Goal: Task Accomplishment & Management: Manage account settings

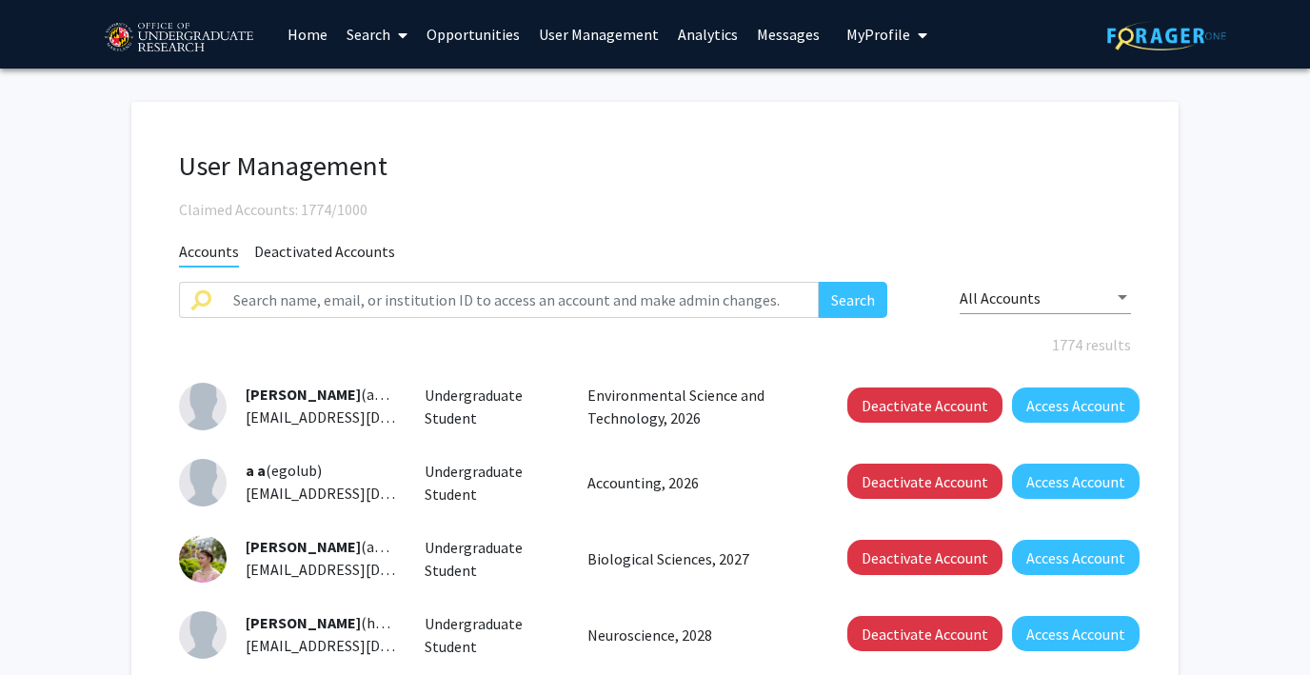
click at [718, 36] on link "Analytics" at bounding box center [707, 34] width 79 height 67
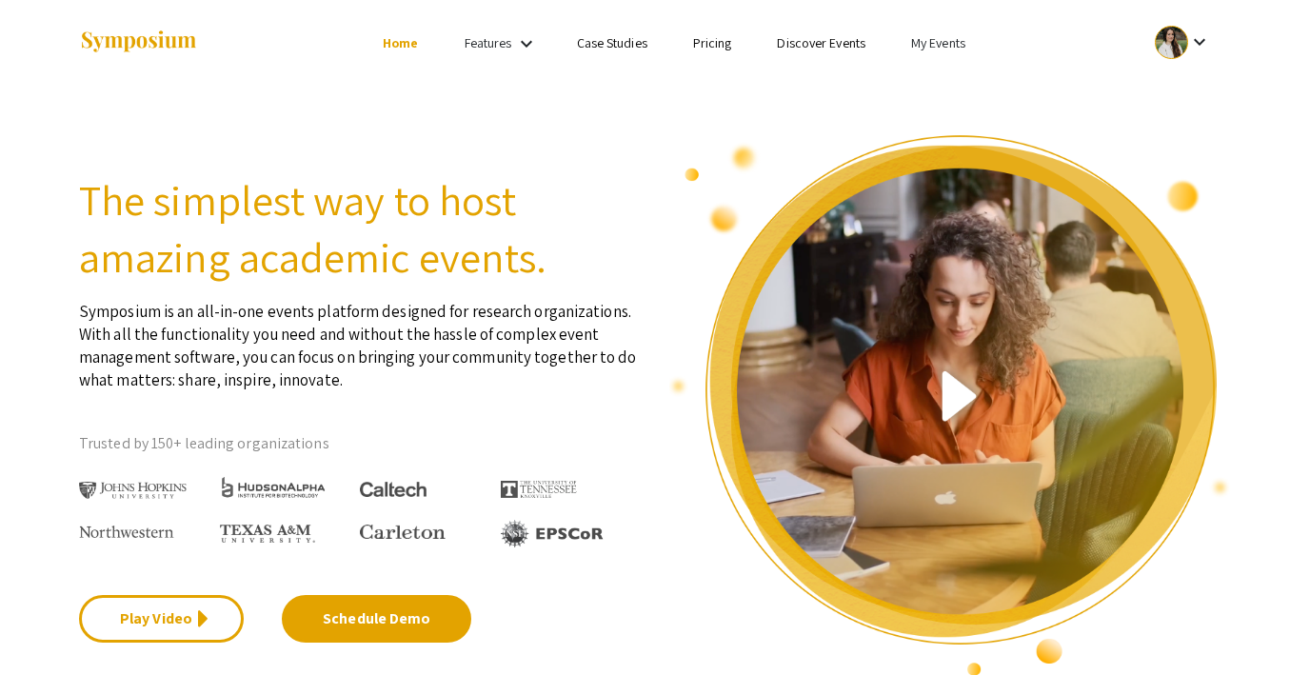
click at [934, 41] on link "My Events" at bounding box center [938, 42] width 54 height 17
click at [838, 48] on div at bounding box center [655, 337] width 1310 height 675
click at [818, 44] on link "Discover Events" at bounding box center [821, 42] width 89 height 17
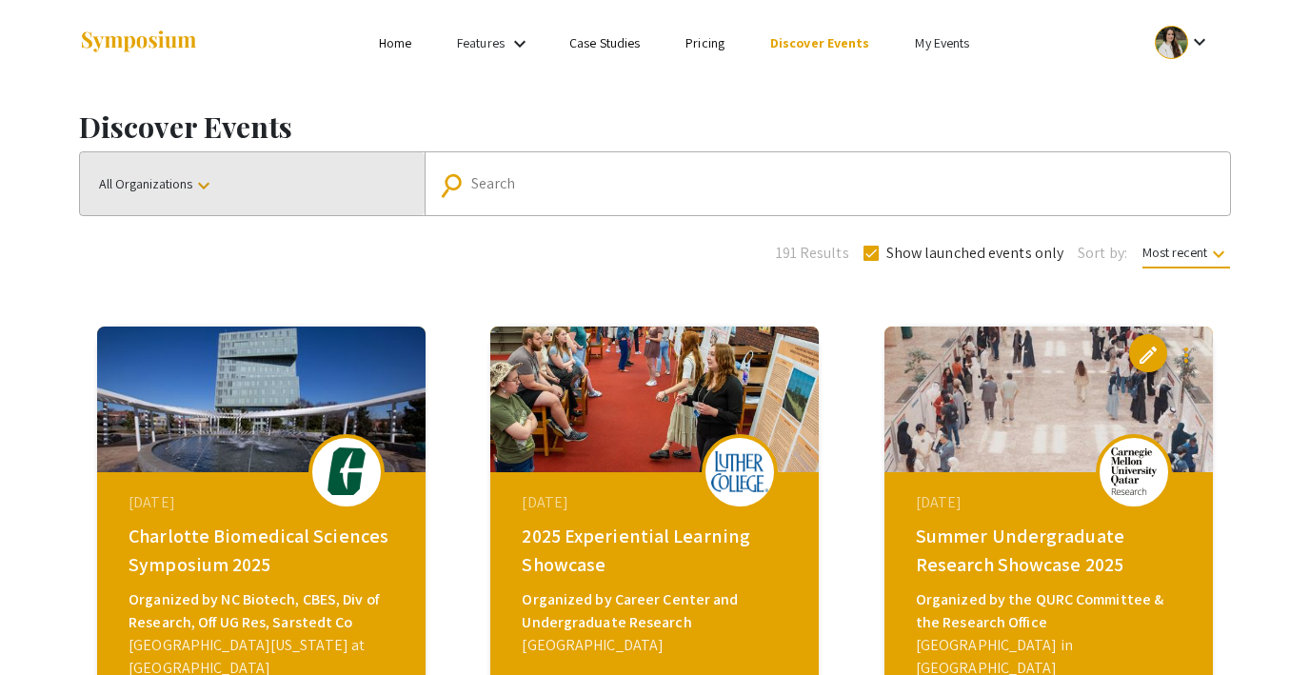
click at [149, 184] on span "All Organizations keyboard_arrow_down" at bounding box center [157, 183] width 116 height 17
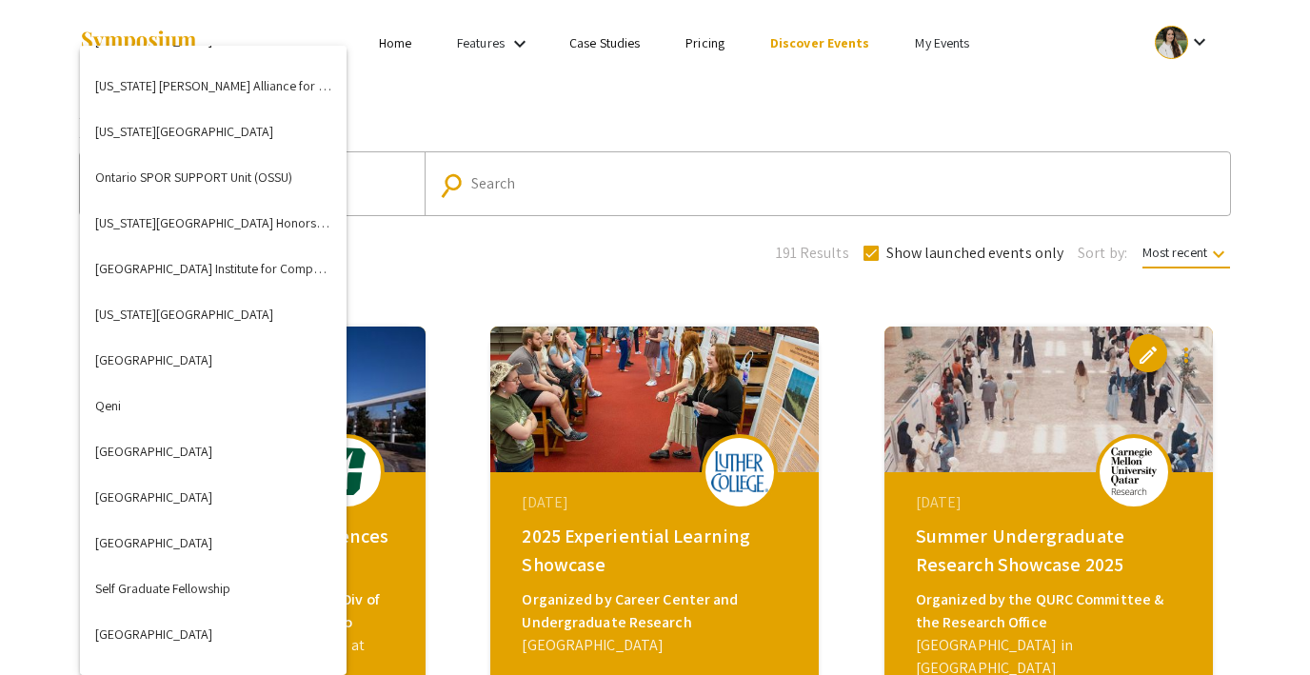
scroll to position [4447, 0]
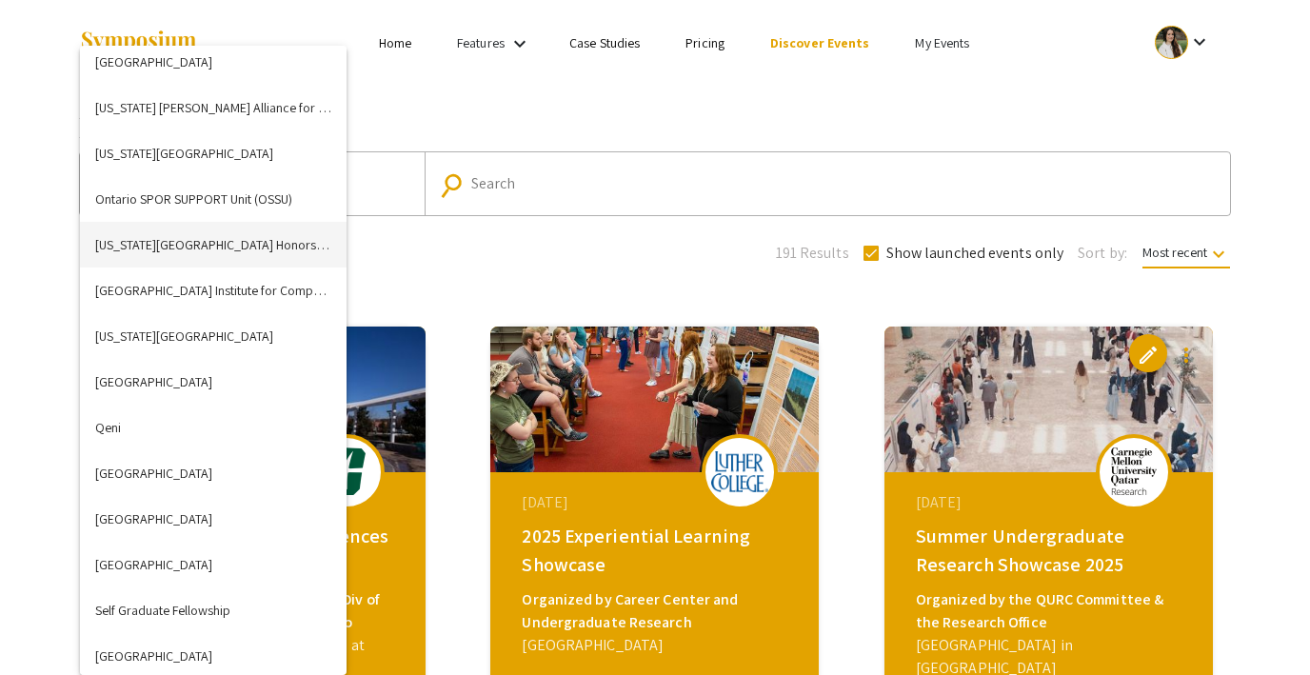
click at [182, 255] on button "[US_STATE][GEOGRAPHIC_DATA] Honors College" at bounding box center [213, 245] width 267 height 46
checkbox input "false"
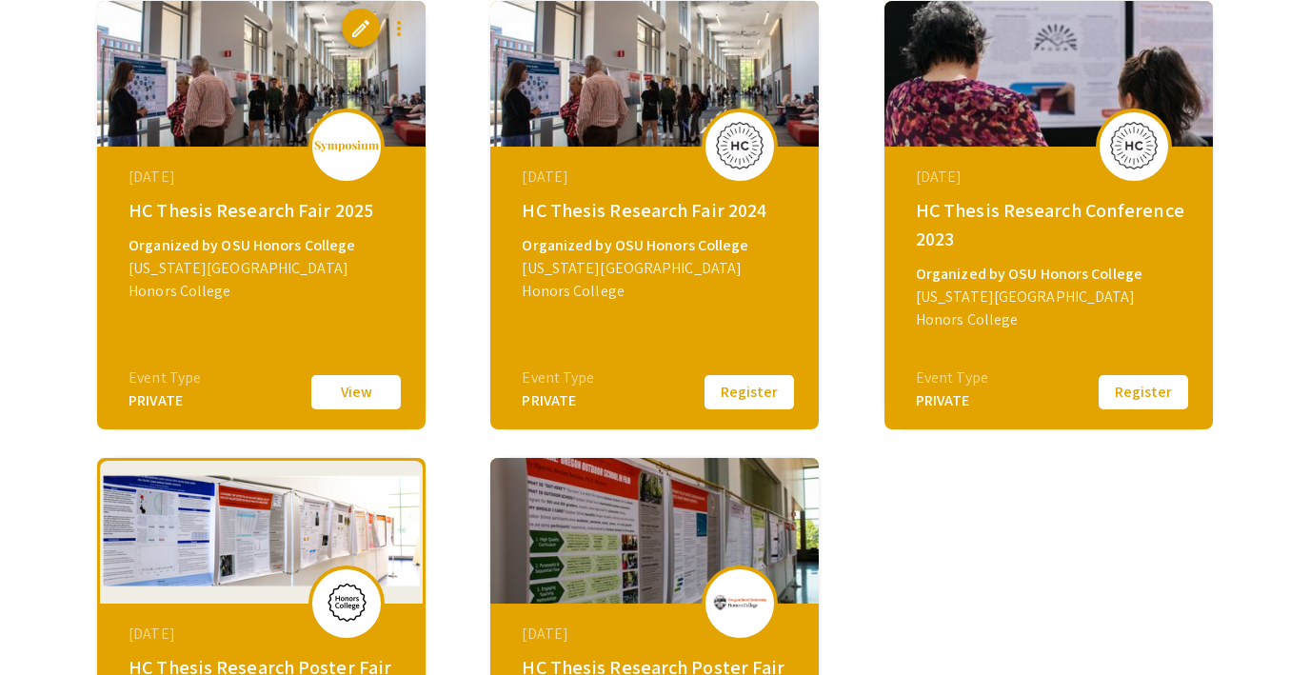
scroll to position [0, 0]
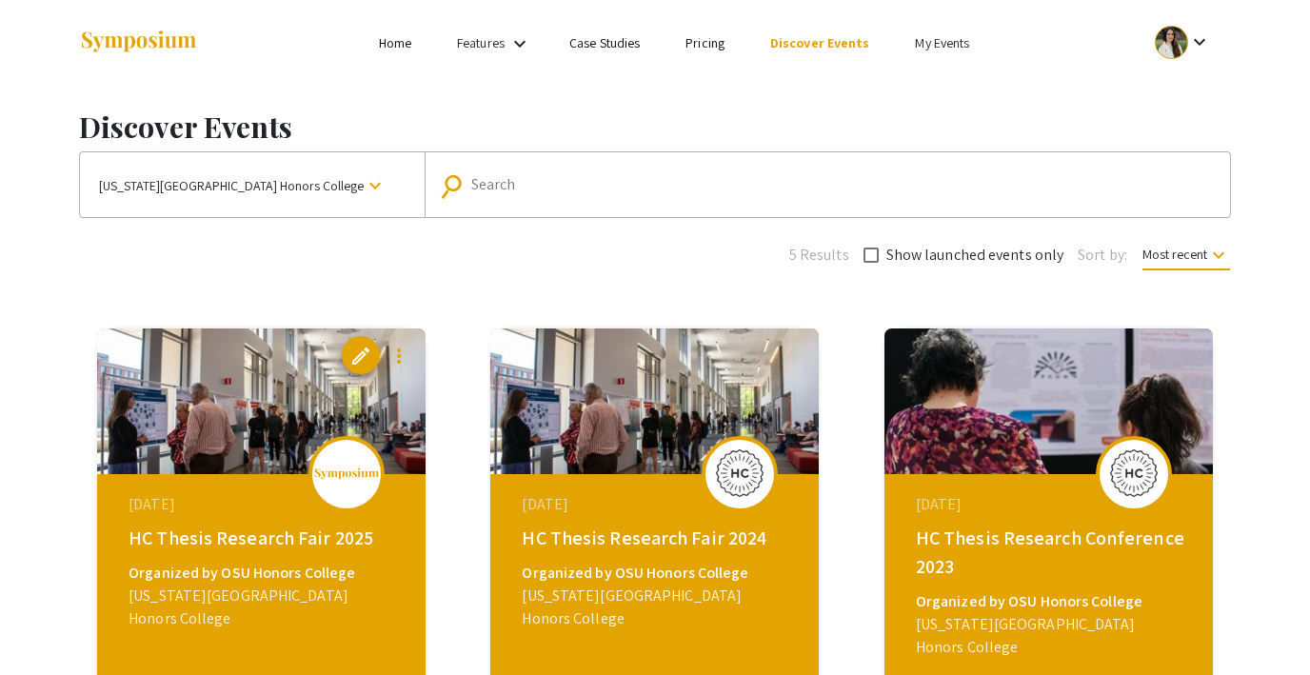
click at [944, 42] on link "My Events" at bounding box center [942, 42] width 54 height 17
click at [933, 90] on button "Events I've organized" at bounding box center [970, 85] width 163 height 46
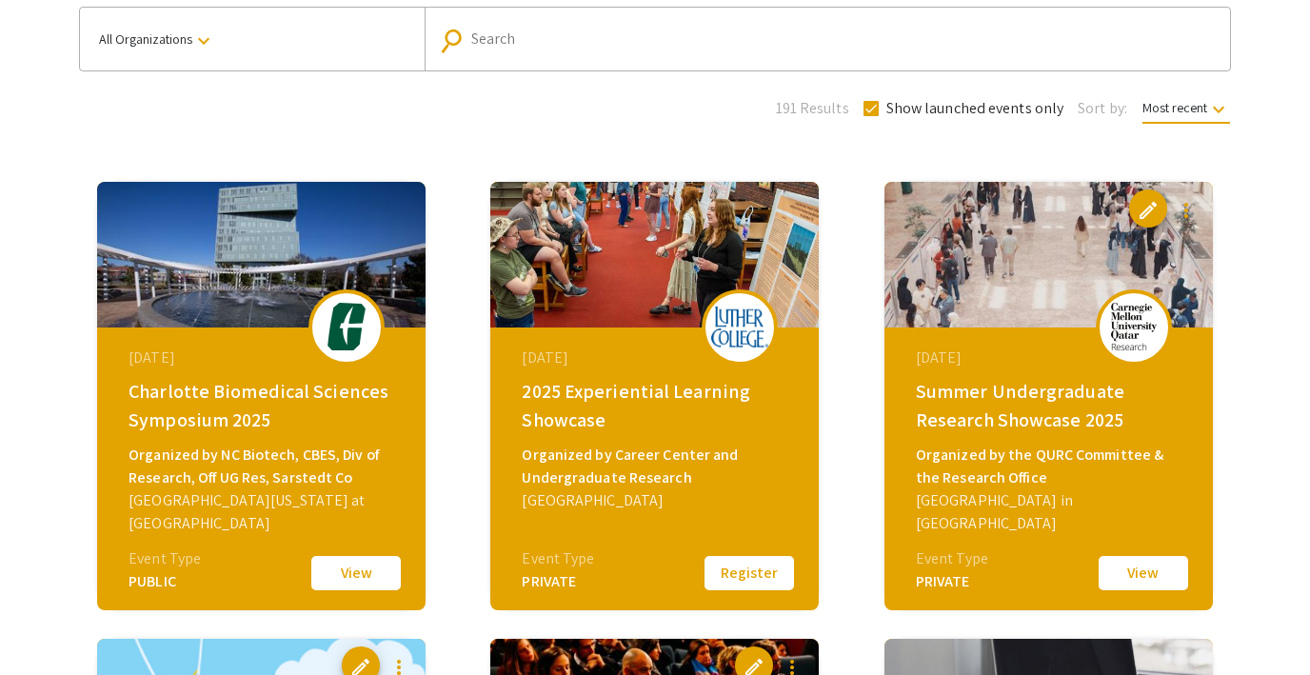
scroll to position [146, 0]
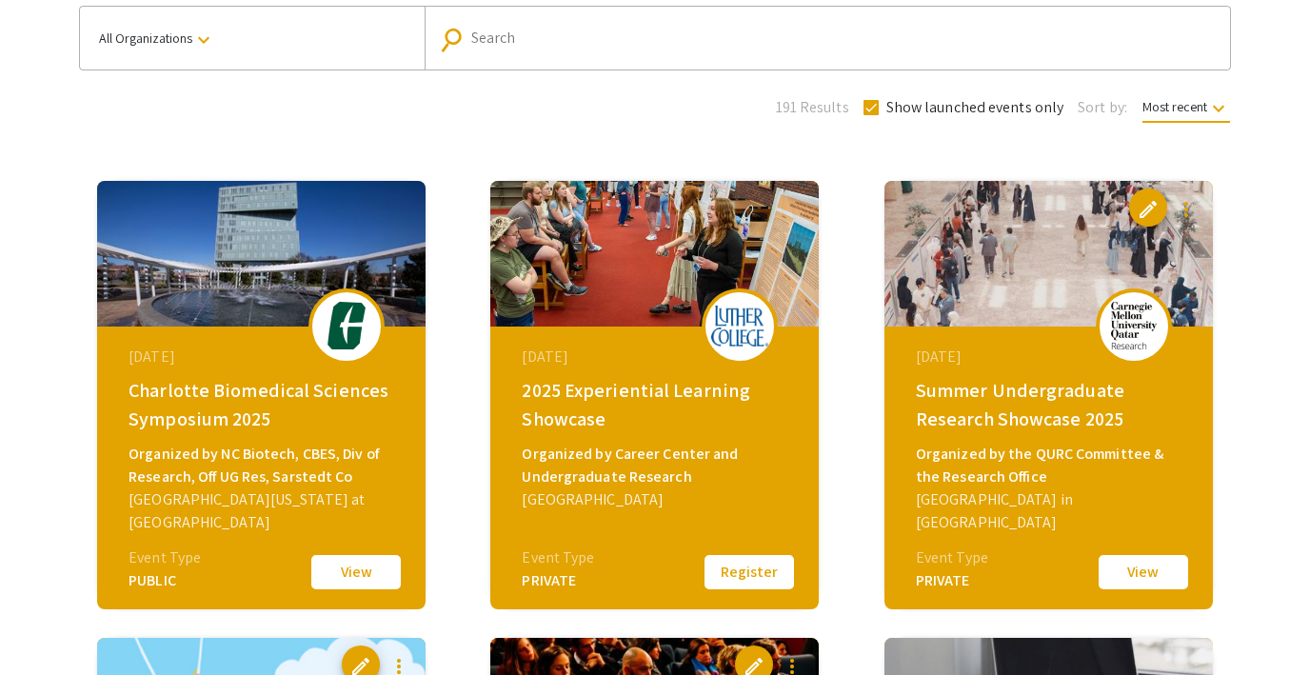
click at [208, 29] on mat-icon "keyboard_arrow_down" at bounding box center [203, 40] width 23 height 23
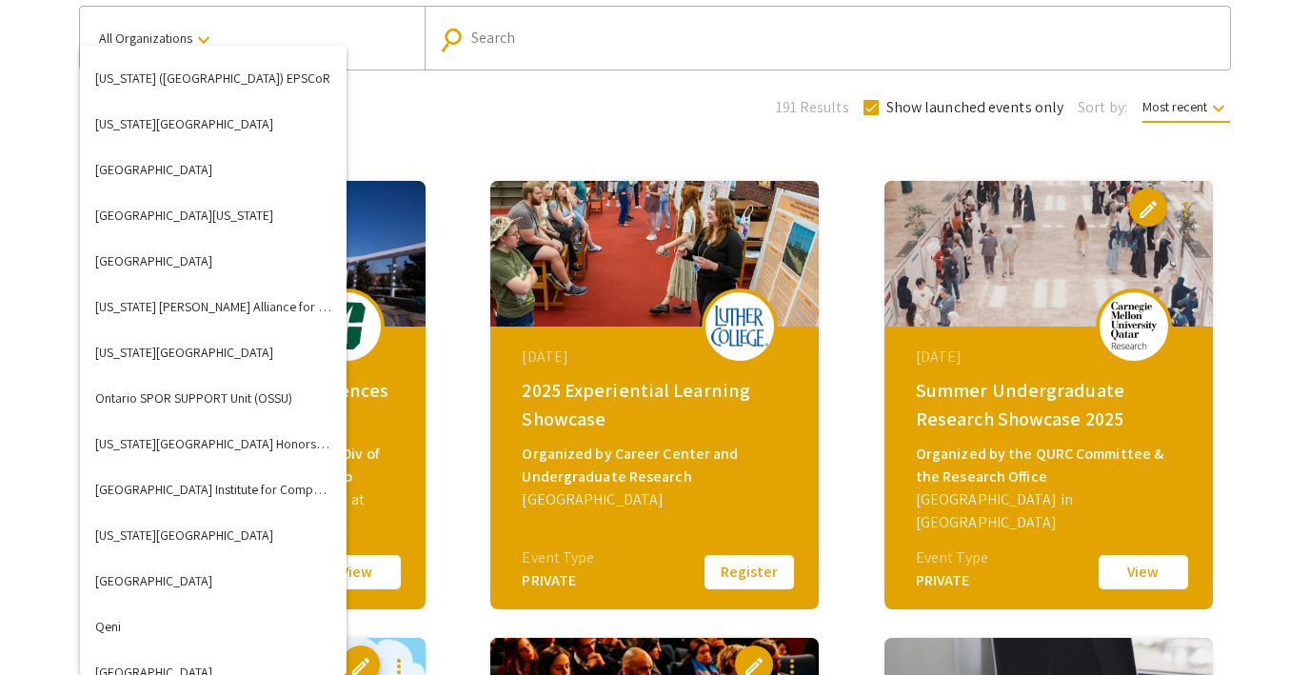
scroll to position [4249, 0]
click at [234, 440] on button "[US_STATE][GEOGRAPHIC_DATA] Honors College" at bounding box center [213, 442] width 267 height 46
checkbox input "false"
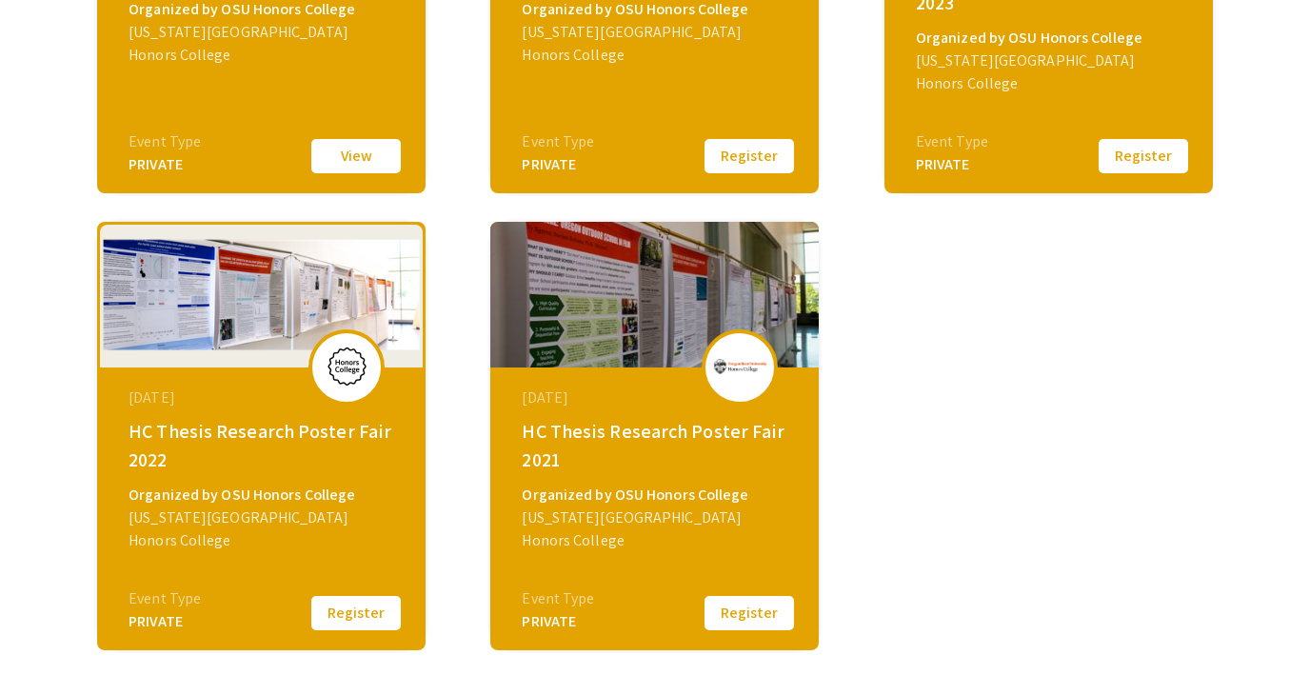
scroll to position [565, 0]
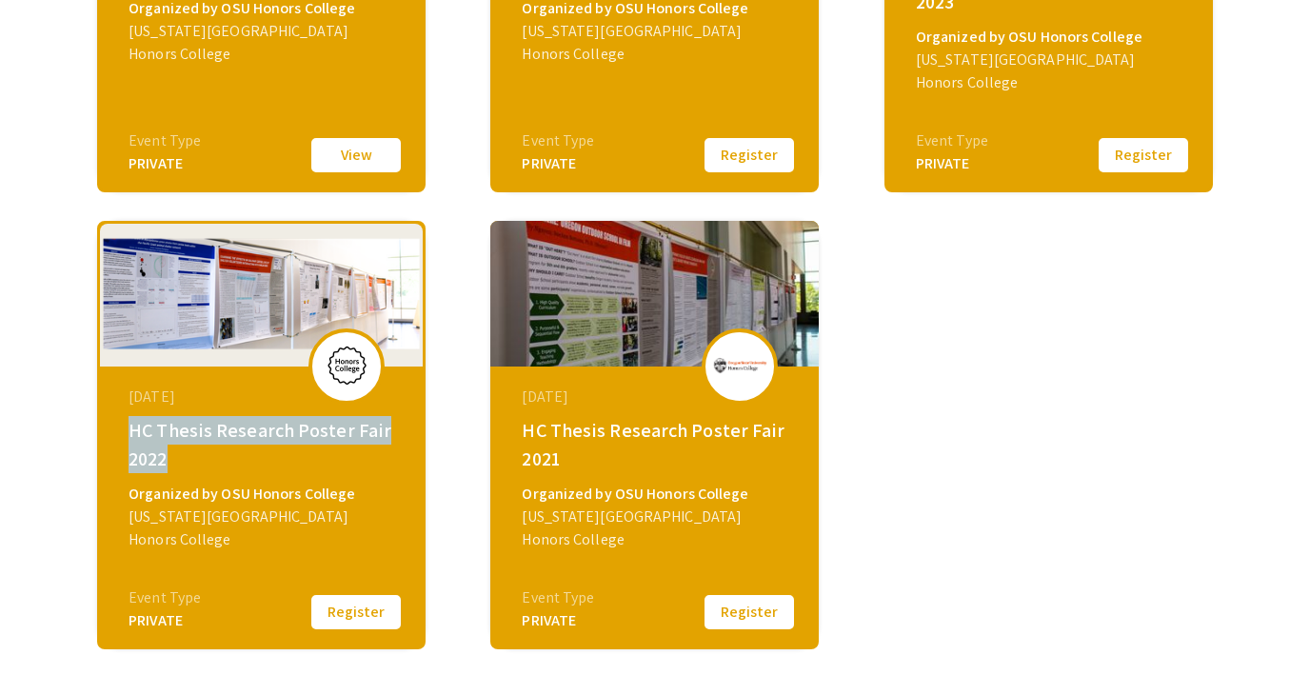
drag, startPoint x: 170, startPoint y: 461, endPoint x: 120, endPoint y: 434, distance: 57.1
click at [120, 434] on div "May 16, 2022 HC Thesis Research Poster Fair 2022 Organized by OSU Honors Colleg…" at bounding box center [263, 485] width 327 height 238
copy div "HC Thesis Research Poster Fair 2022"
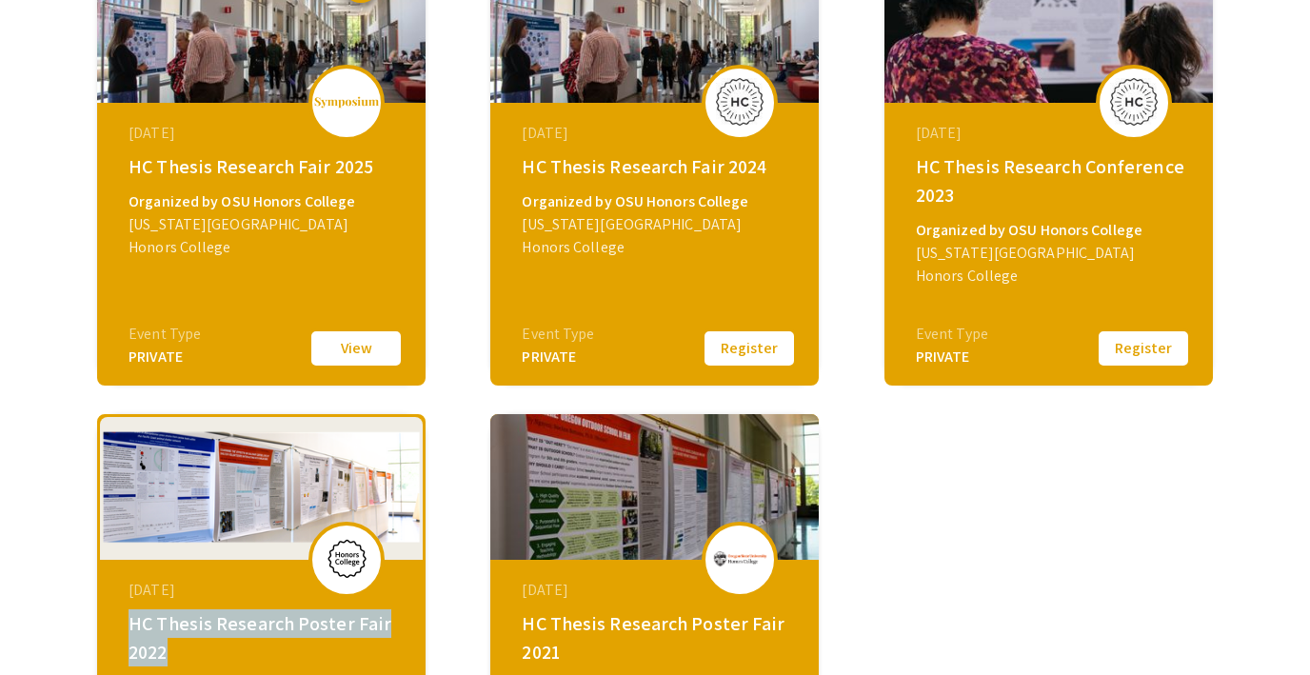
scroll to position [367, 0]
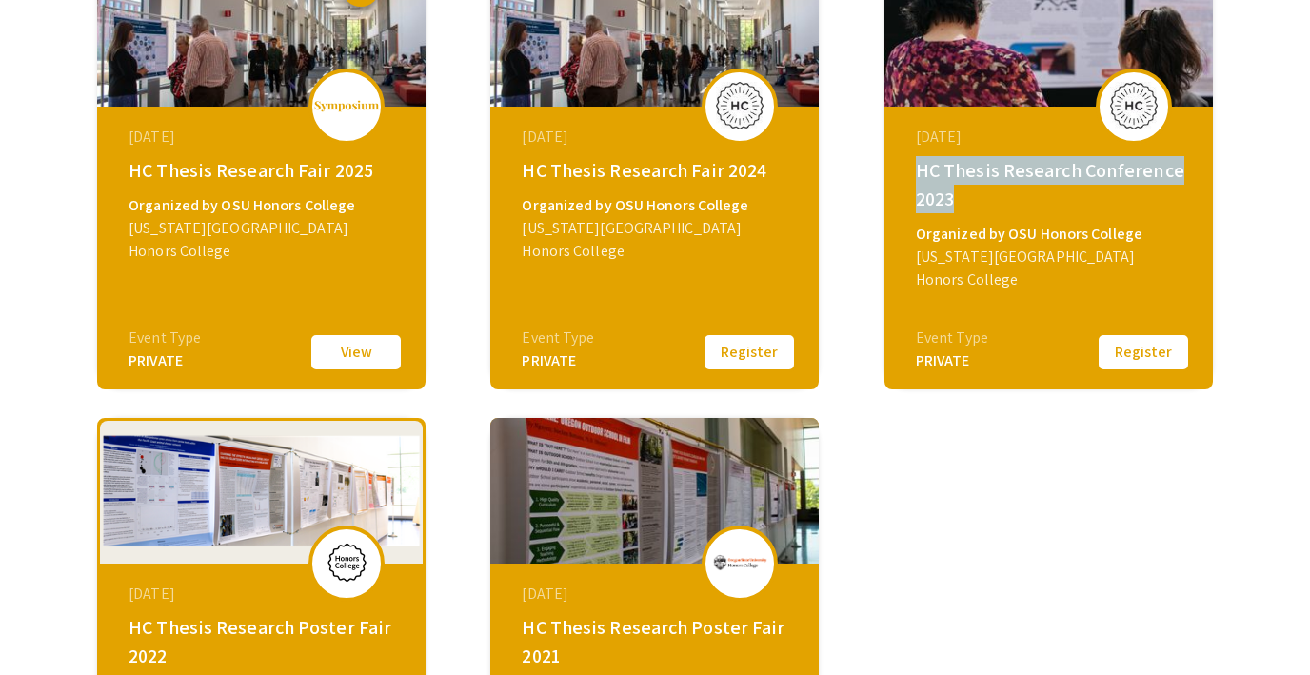
drag, startPoint x: 973, startPoint y: 201, endPoint x: 915, endPoint y: 173, distance: 64.3
click at [916, 173] on div "HC Thesis Research Conference 2023" at bounding box center [1051, 184] width 270 height 57
copy div "HC Thesis Research Conference 2023"
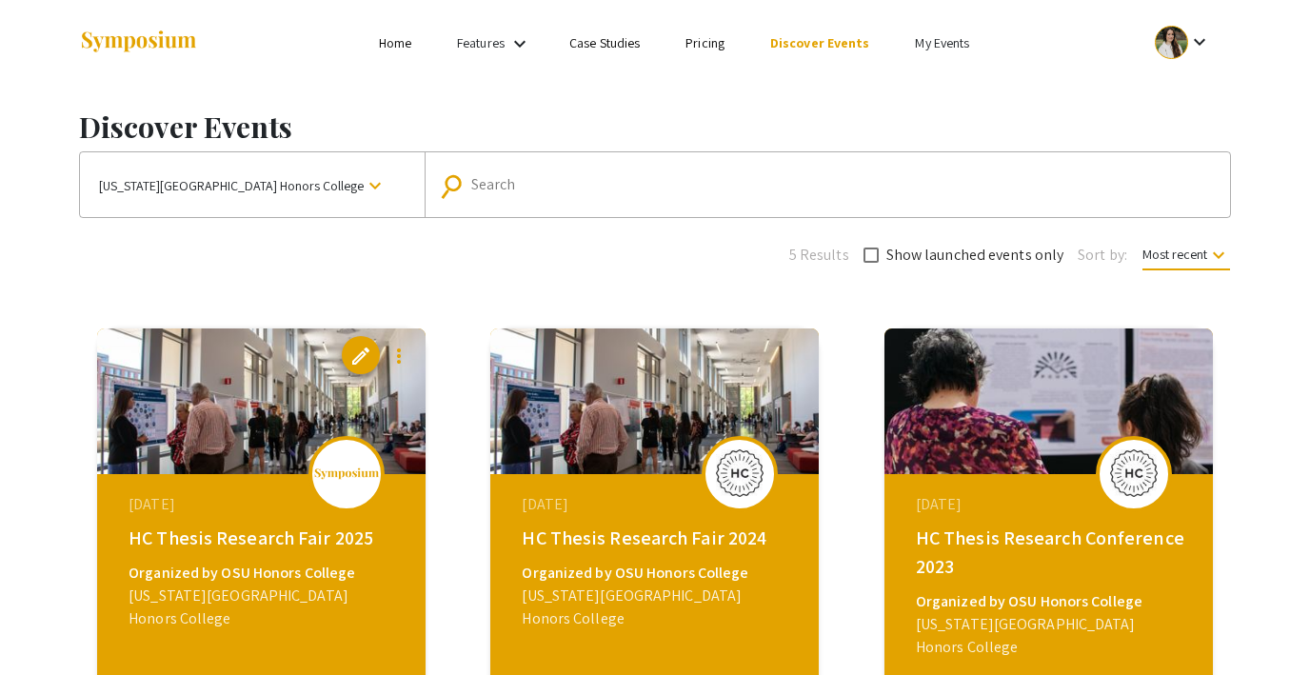
click at [915, 40] on link "My Events" at bounding box center [942, 42] width 54 height 17
click at [936, 86] on button "Events I've organized" at bounding box center [970, 85] width 163 height 46
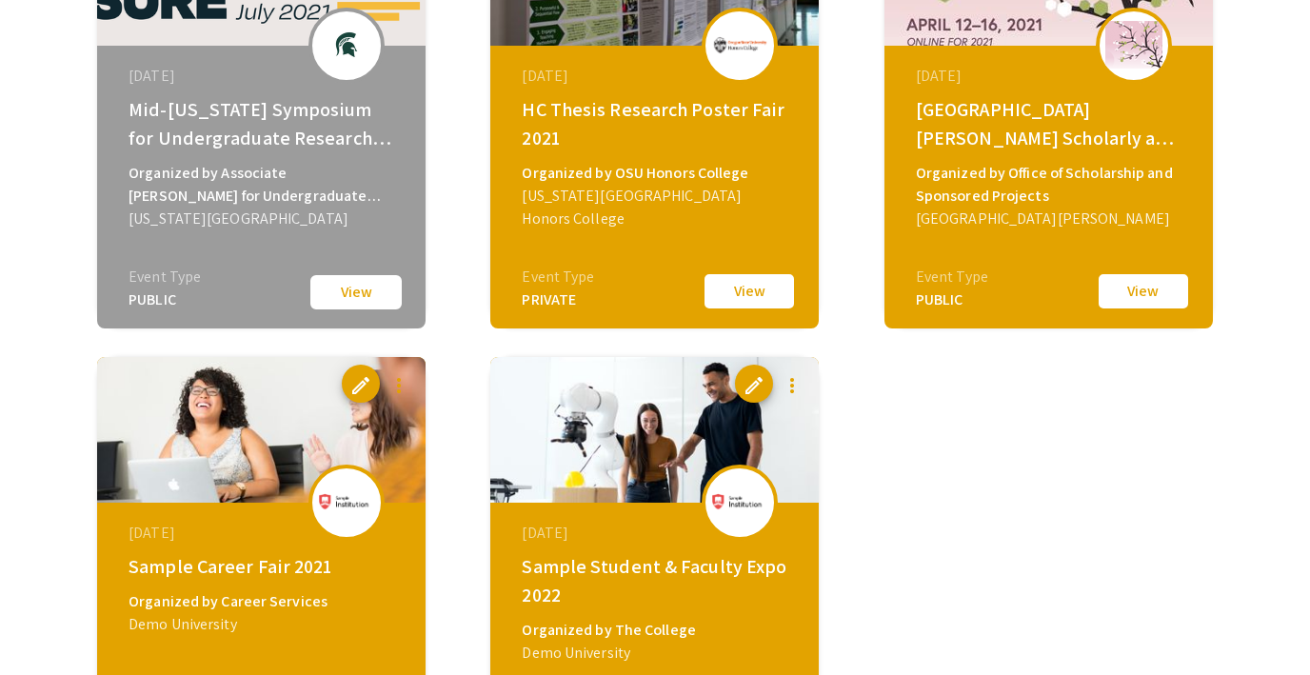
scroll to position [3445, 0]
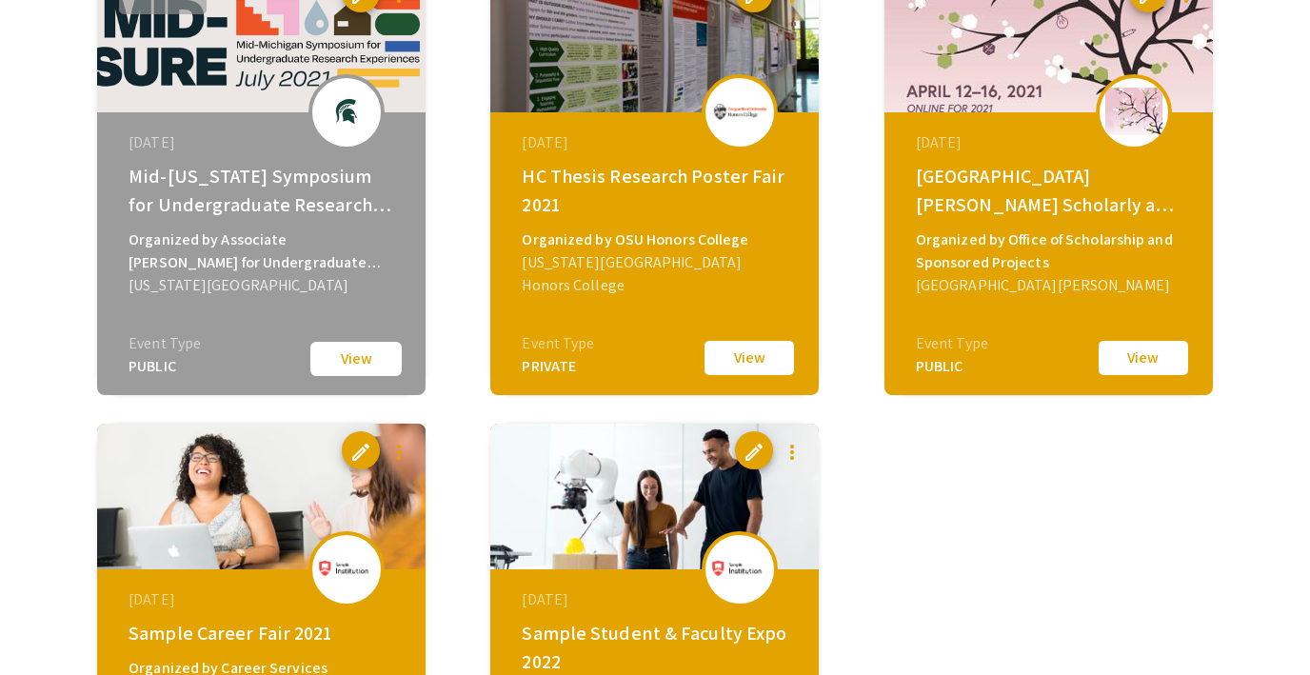
click at [752, 363] on button "View" at bounding box center [749, 358] width 95 height 40
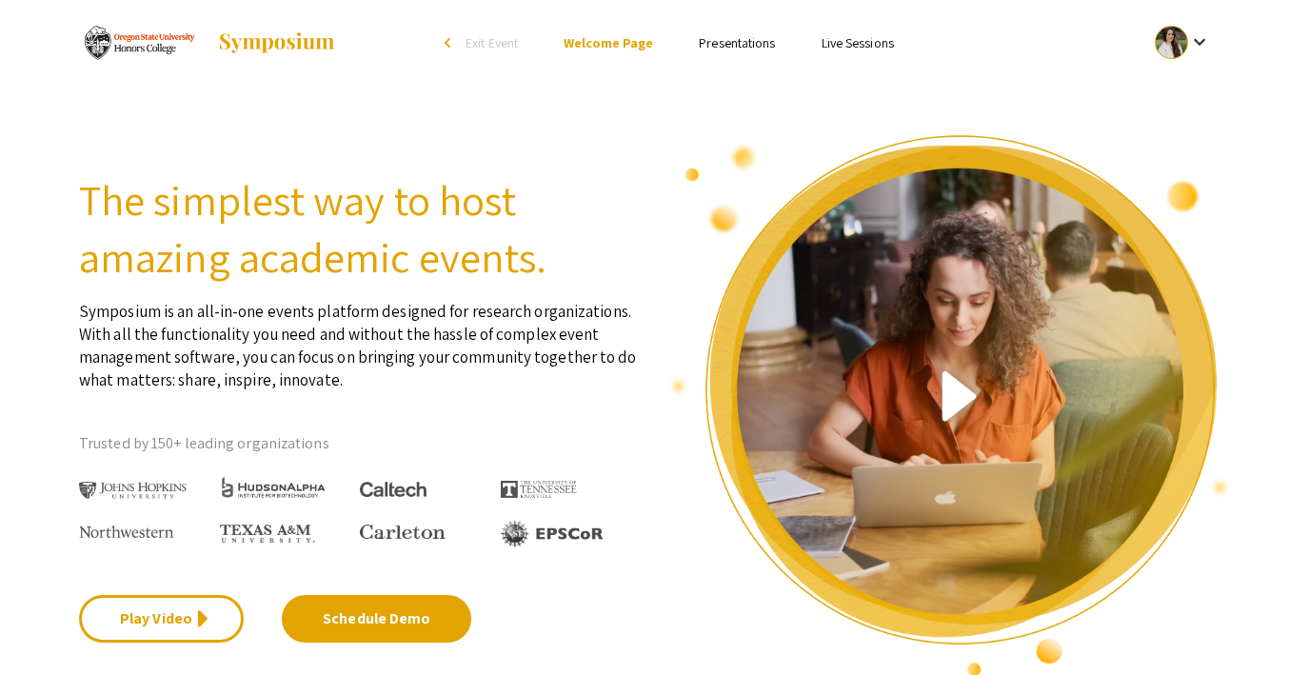
click at [497, 43] on span "Exit Event" at bounding box center [491, 42] width 52 height 17
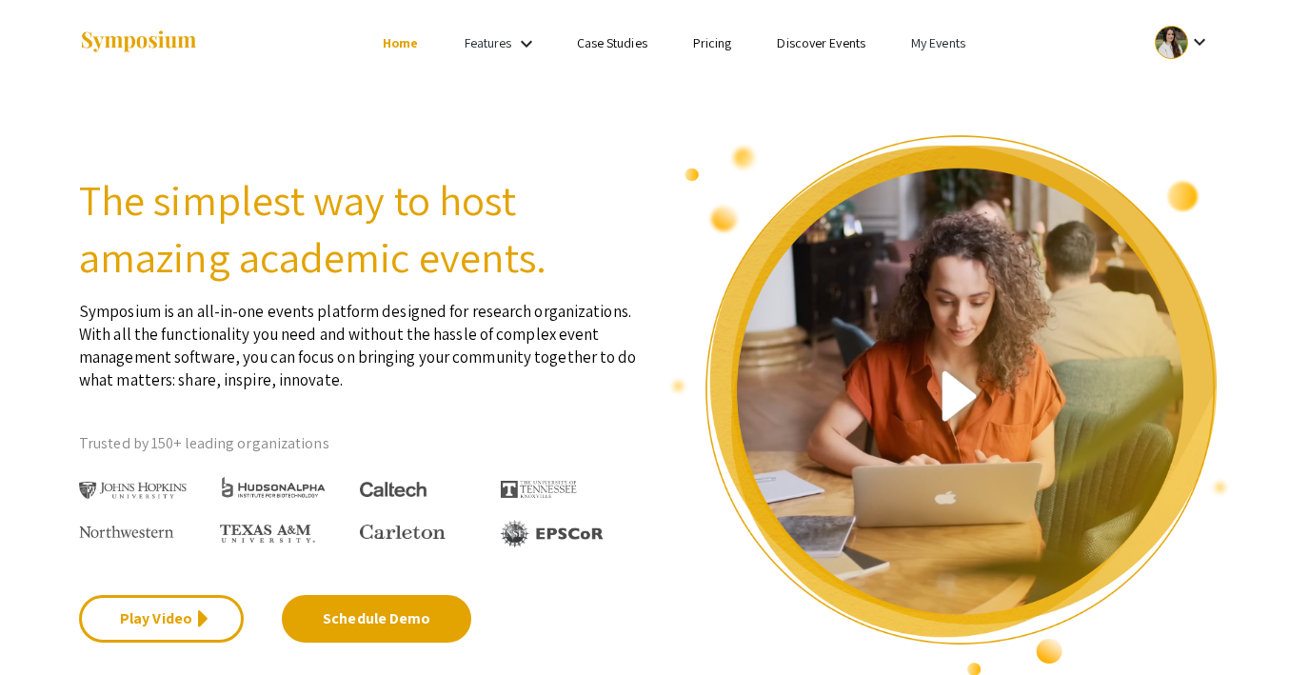
click at [941, 46] on link "My Events" at bounding box center [938, 42] width 54 height 17
click at [941, 79] on button "Events I've organized" at bounding box center [968, 85] width 163 height 46
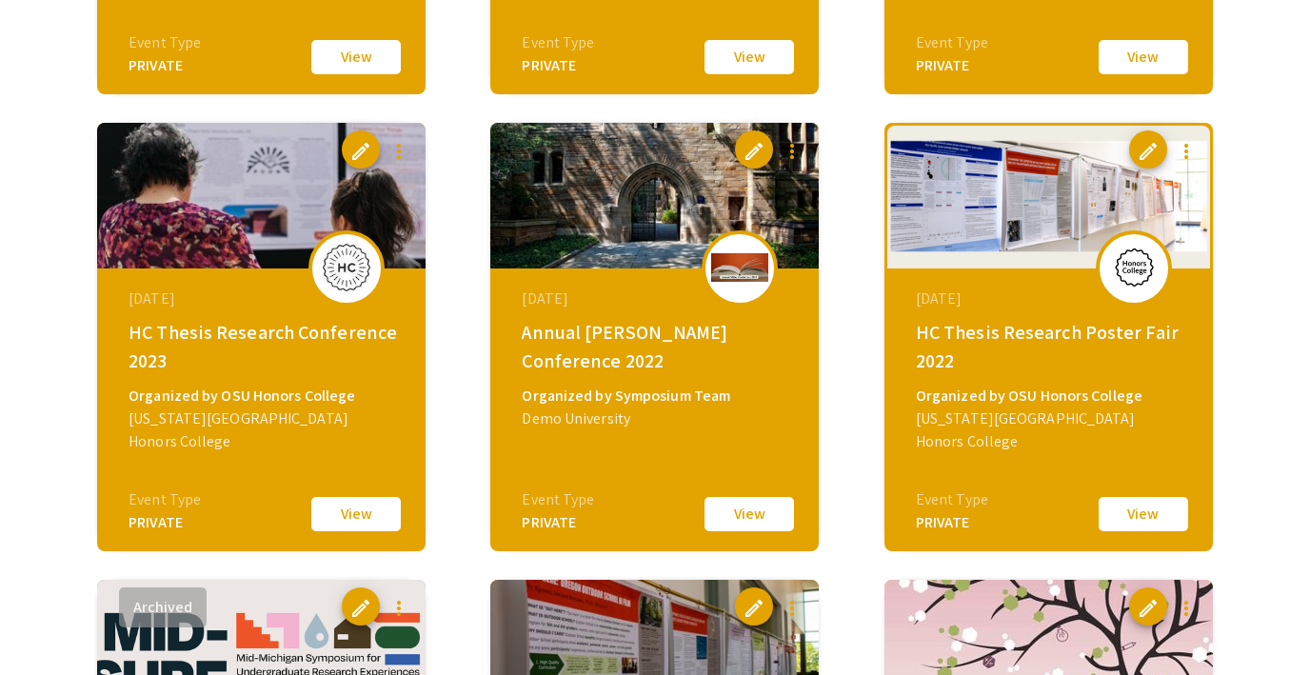
scroll to position [2831, 0]
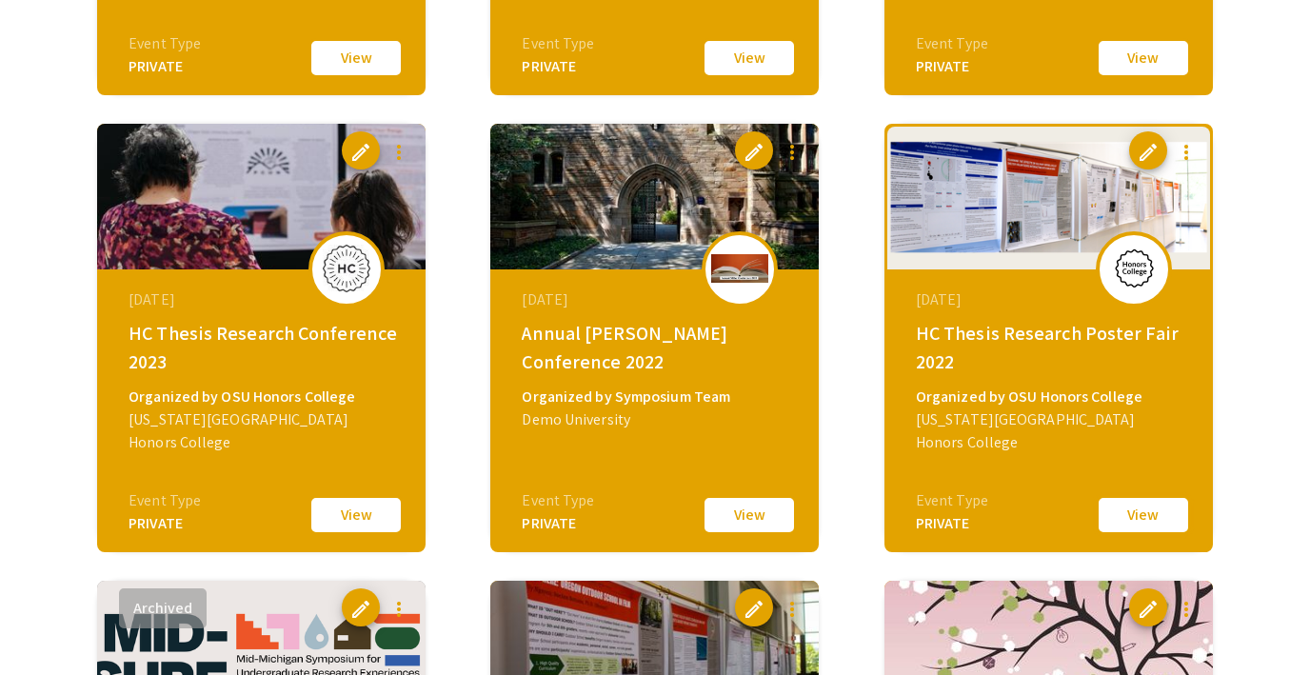
click at [1156, 515] on button "View" at bounding box center [1143, 515] width 95 height 40
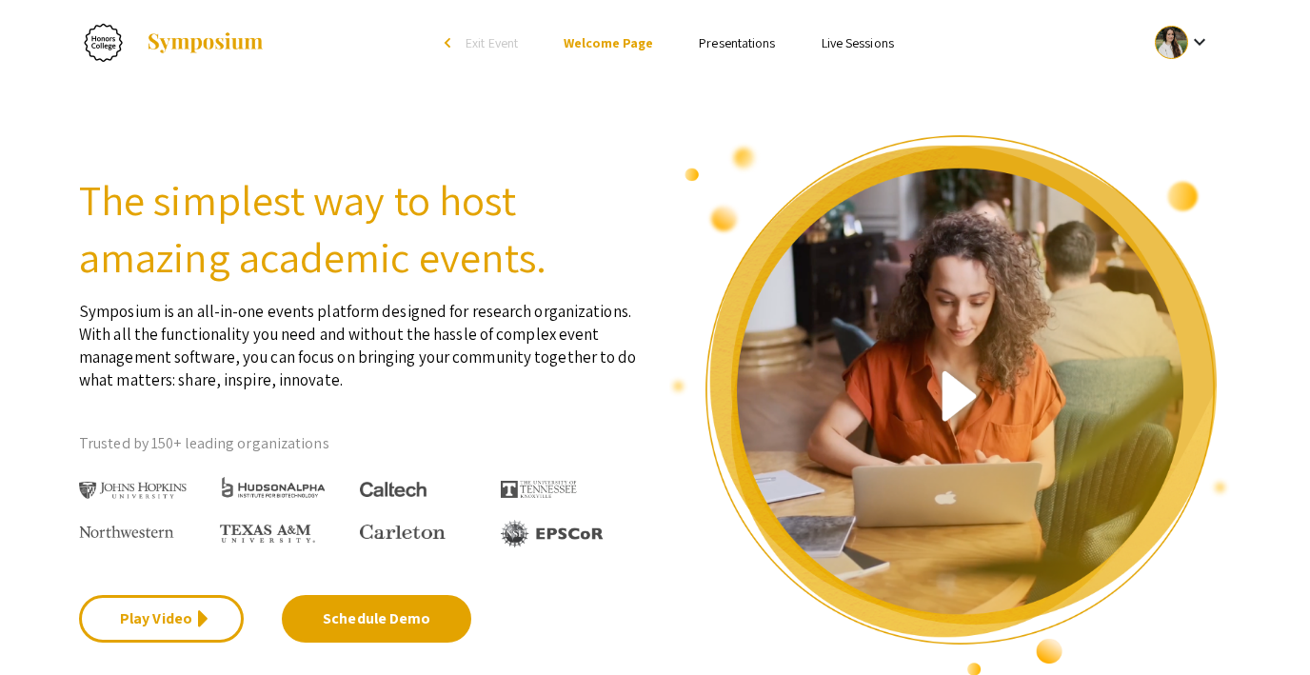
click at [475, 48] on span "Exit Event" at bounding box center [491, 42] width 52 height 17
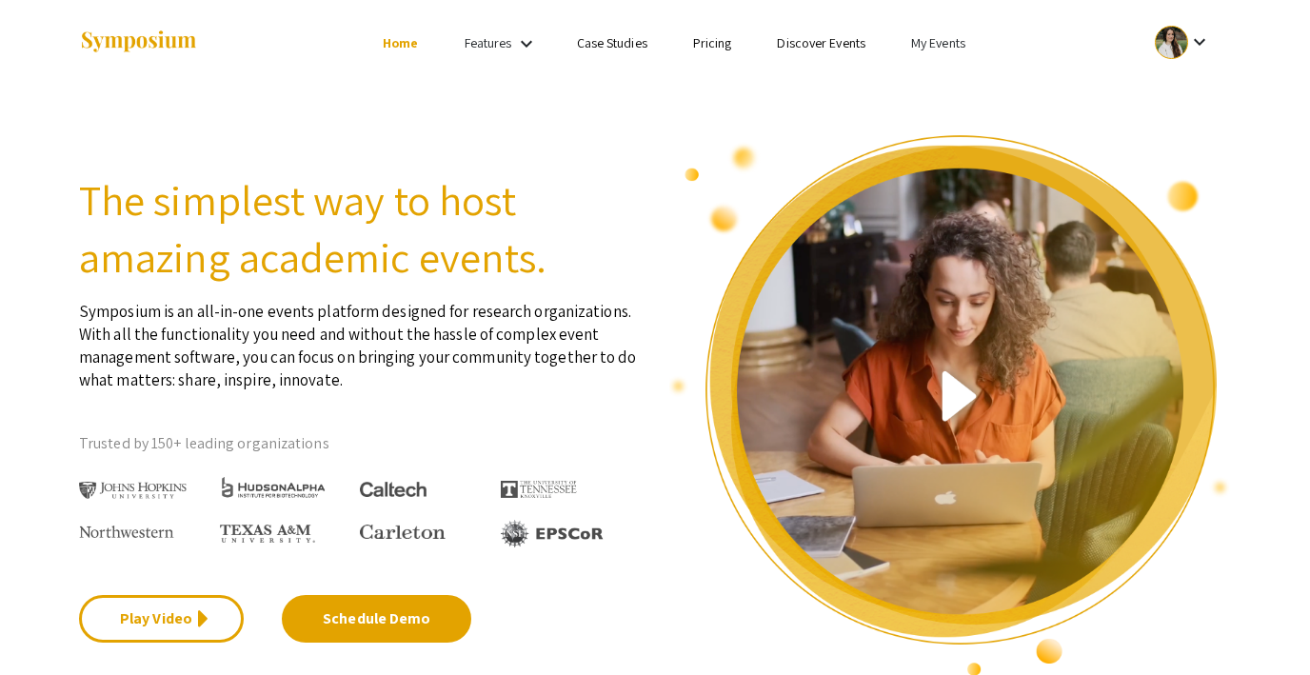
click at [937, 50] on link "My Events" at bounding box center [938, 42] width 54 height 17
click at [939, 89] on button "Events I've organized" at bounding box center [968, 85] width 163 height 46
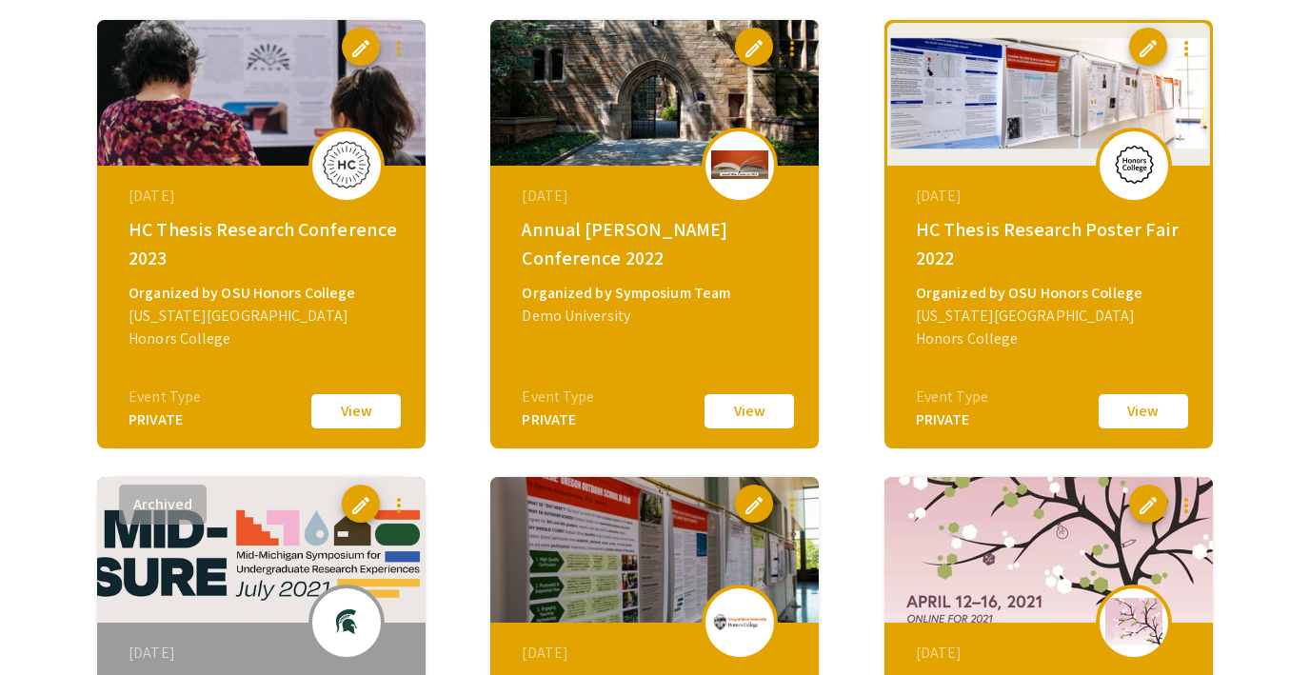
scroll to position [2937, 0]
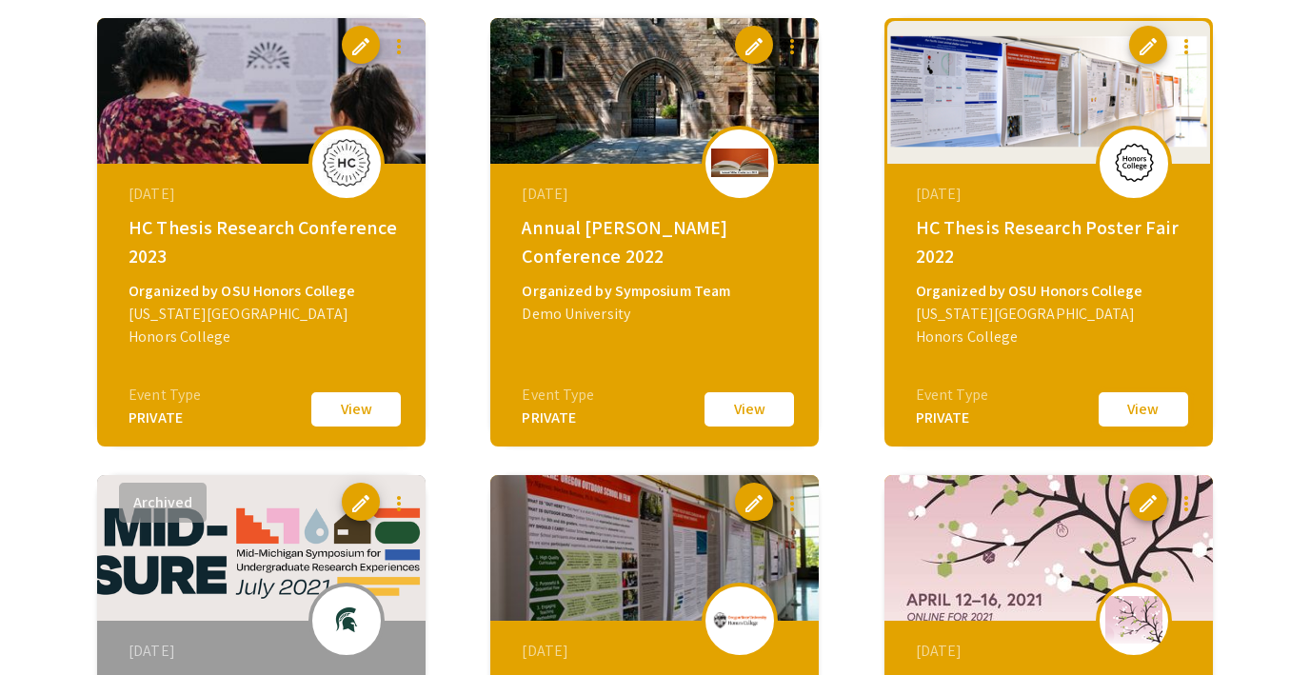
click at [1117, 406] on button "View" at bounding box center [1143, 409] width 95 height 40
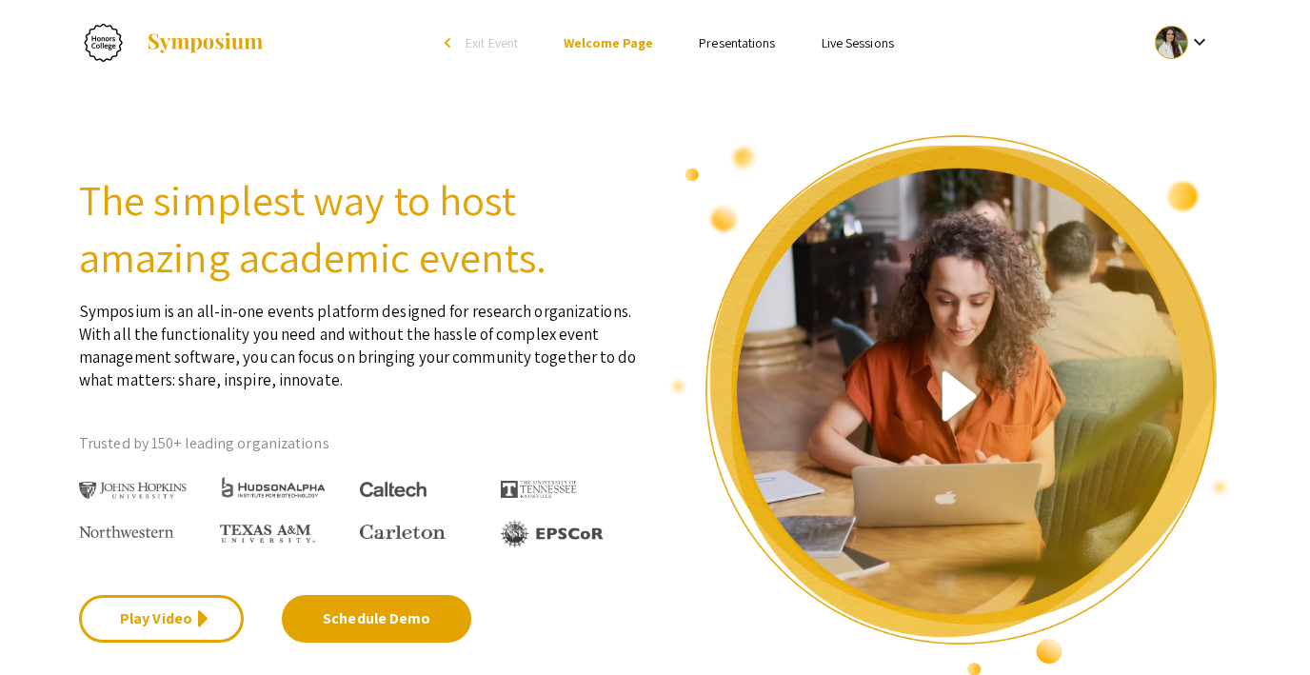
click at [493, 36] on span "Exit Event" at bounding box center [491, 42] width 52 height 17
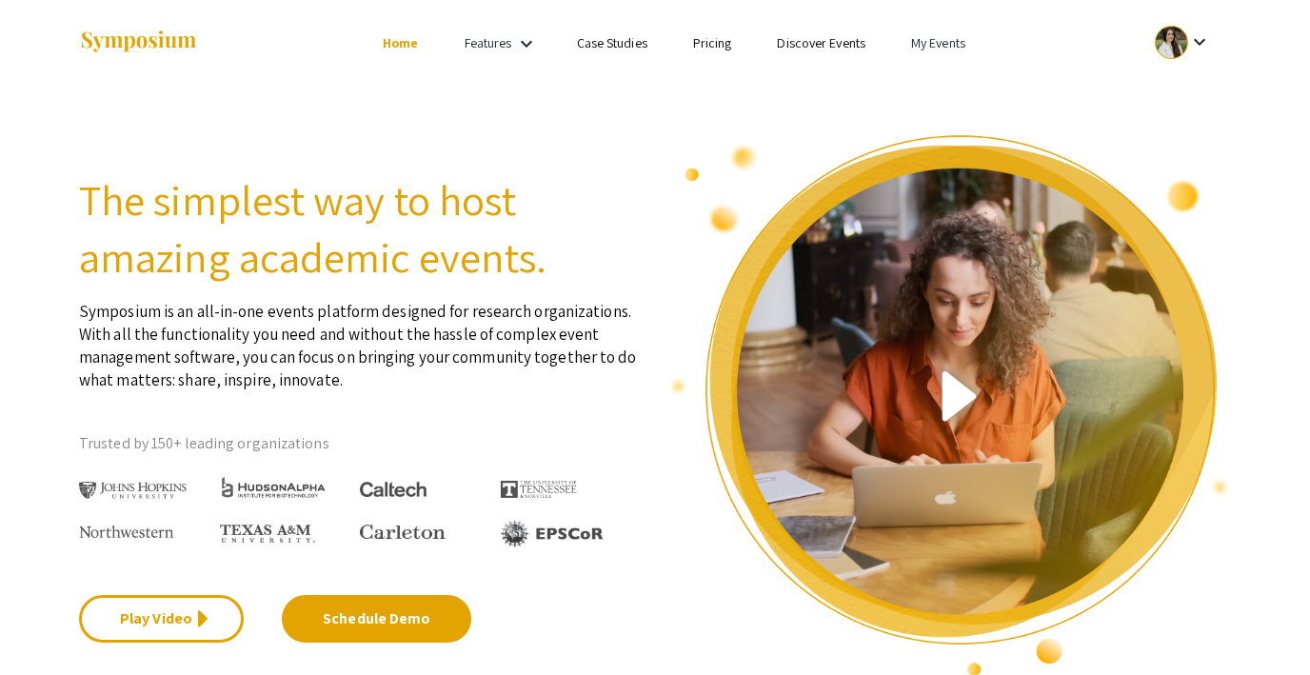
click at [960, 48] on link "My Events" at bounding box center [938, 42] width 54 height 17
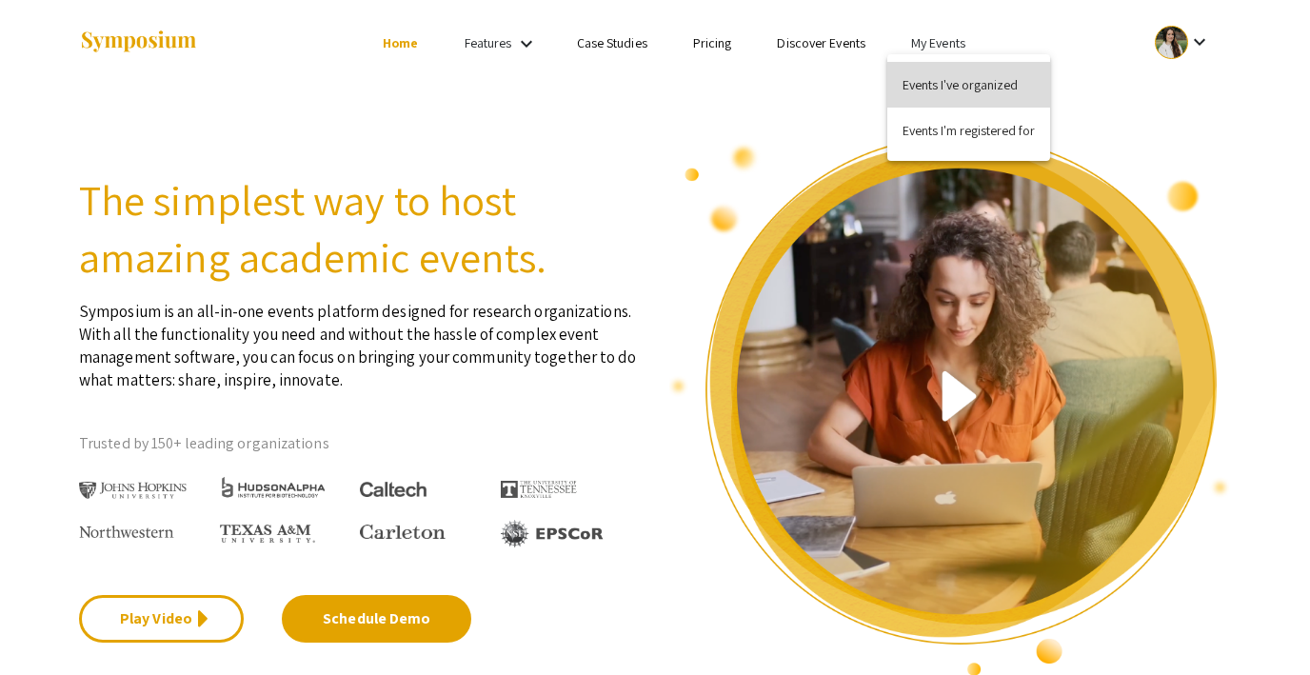
click at [957, 78] on button "Events I've organized" at bounding box center [968, 85] width 163 height 46
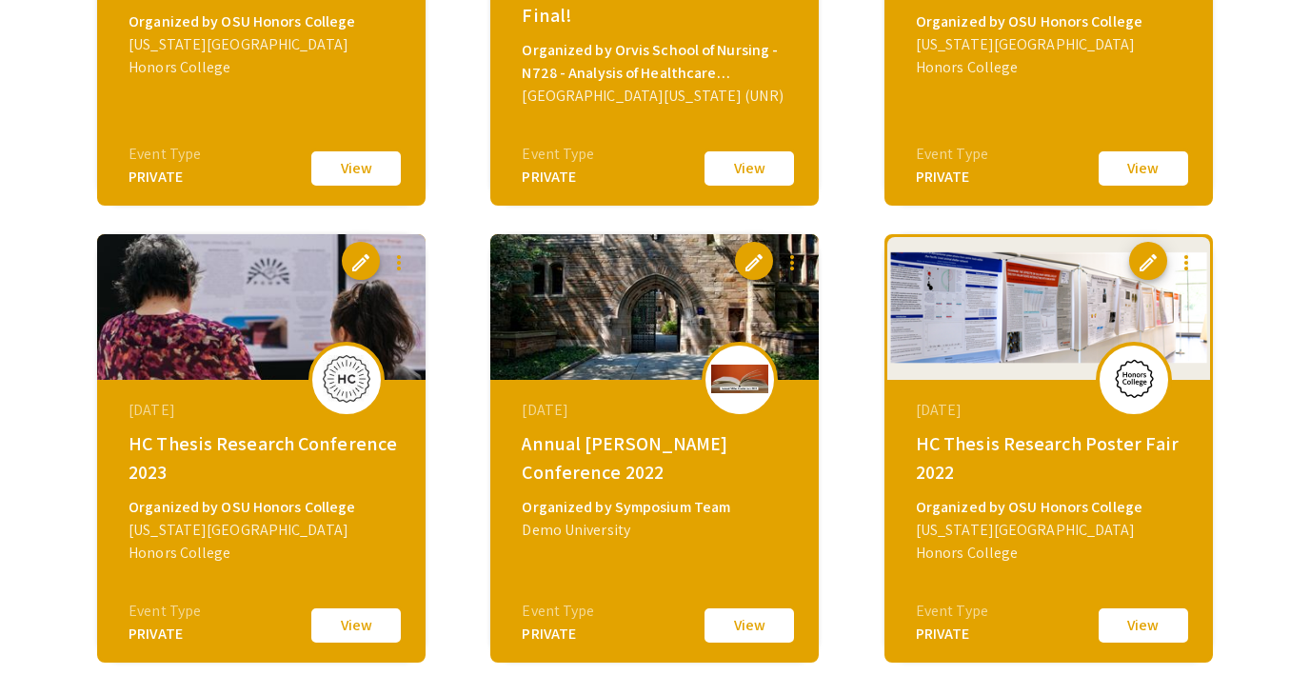
scroll to position [2720, 0]
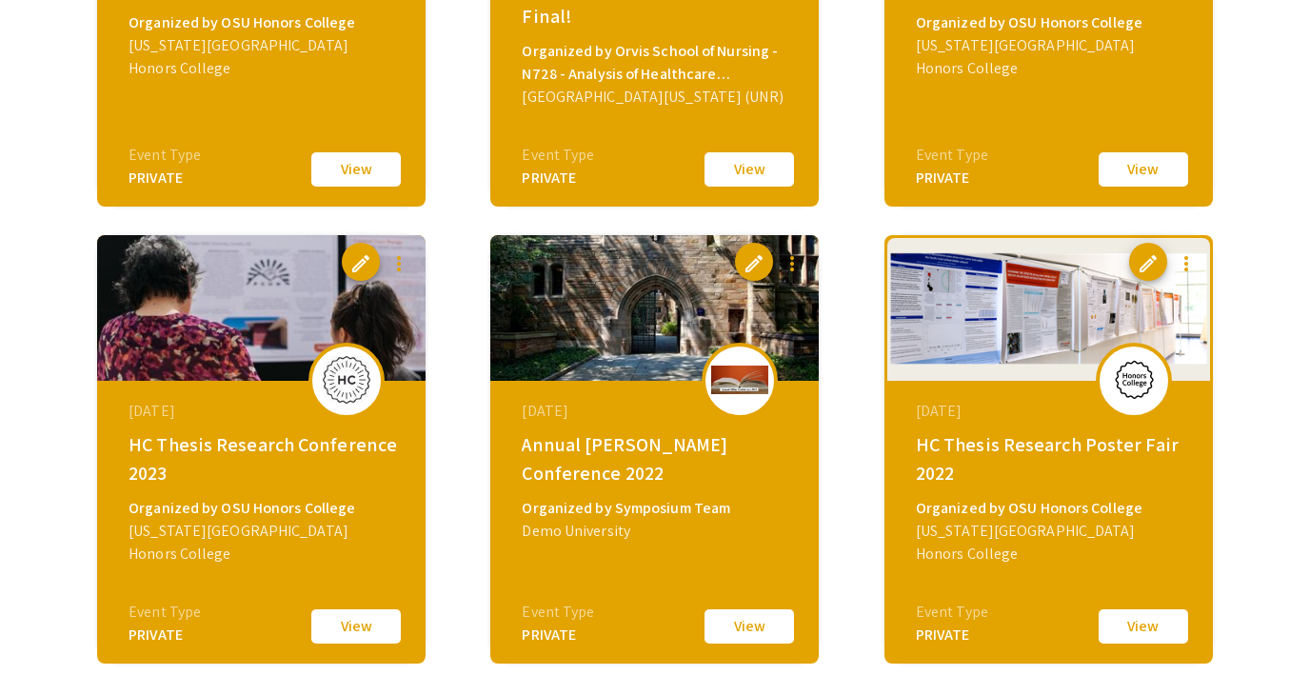
click at [351, 618] on button "View" at bounding box center [355, 626] width 95 height 40
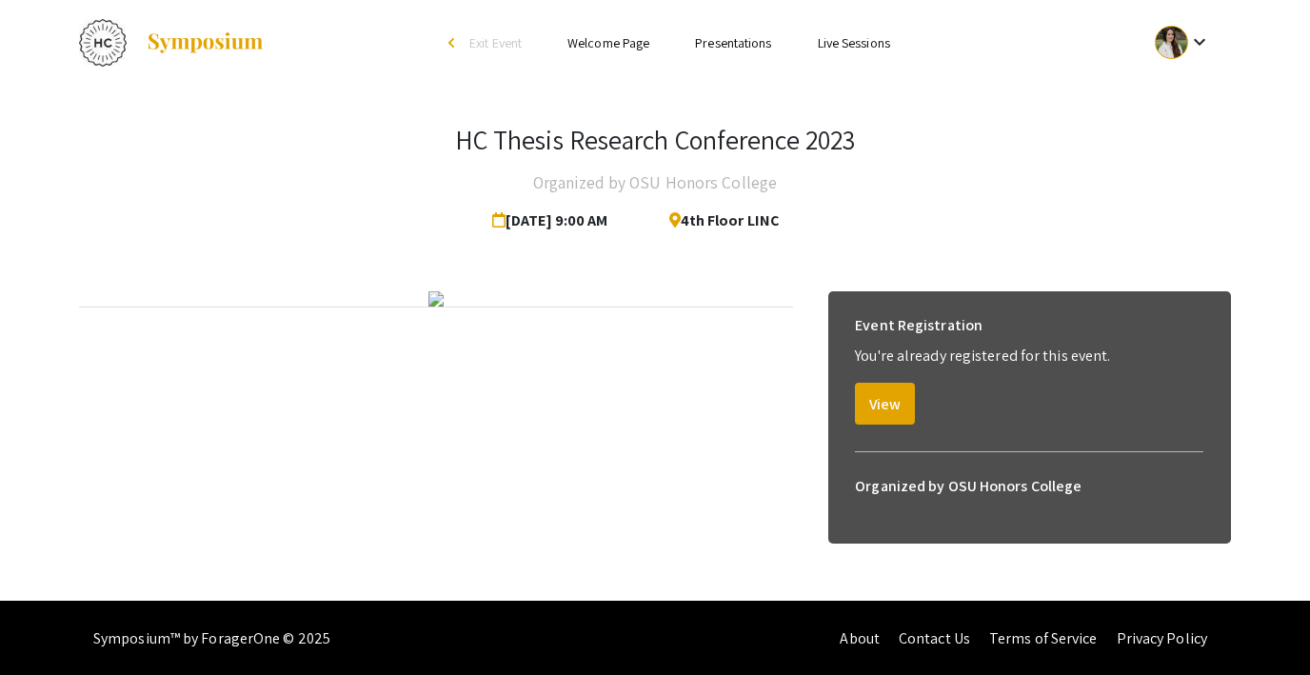
click at [490, 42] on span "Exit Event" at bounding box center [495, 42] width 52 height 17
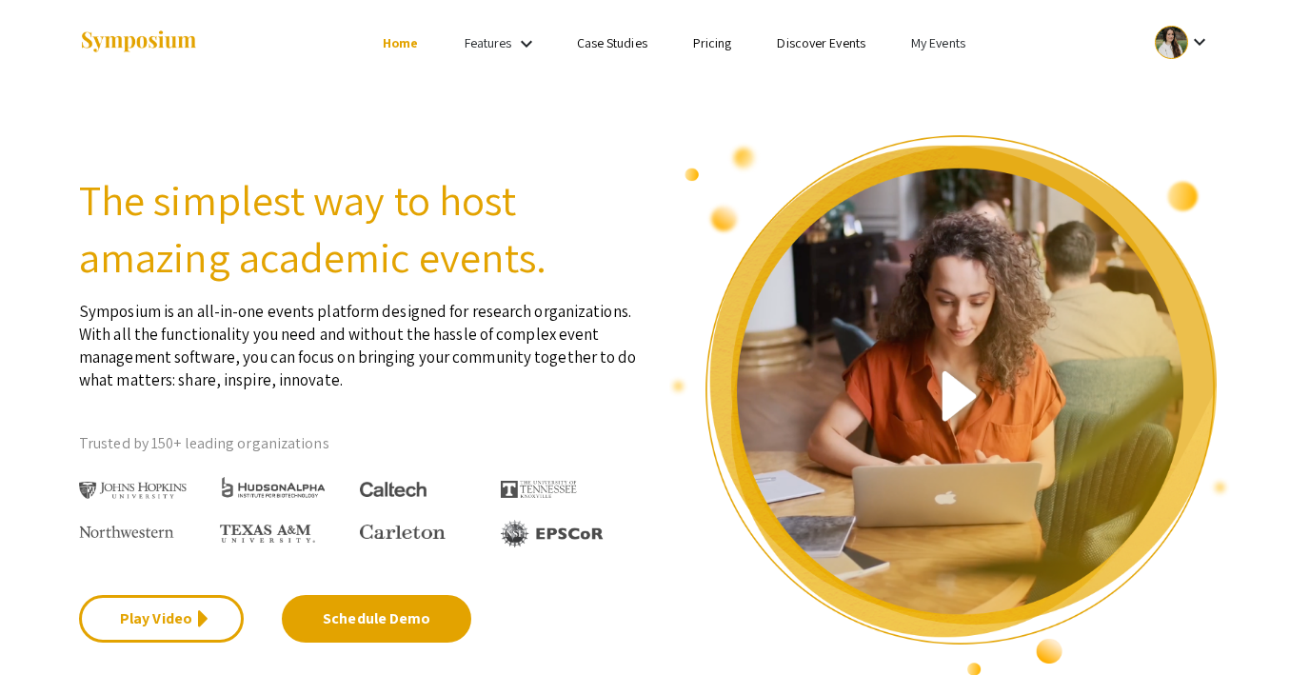
click at [939, 37] on link "My Events" at bounding box center [938, 42] width 54 height 17
click at [940, 84] on button "Events I've organized" at bounding box center [968, 85] width 163 height 46
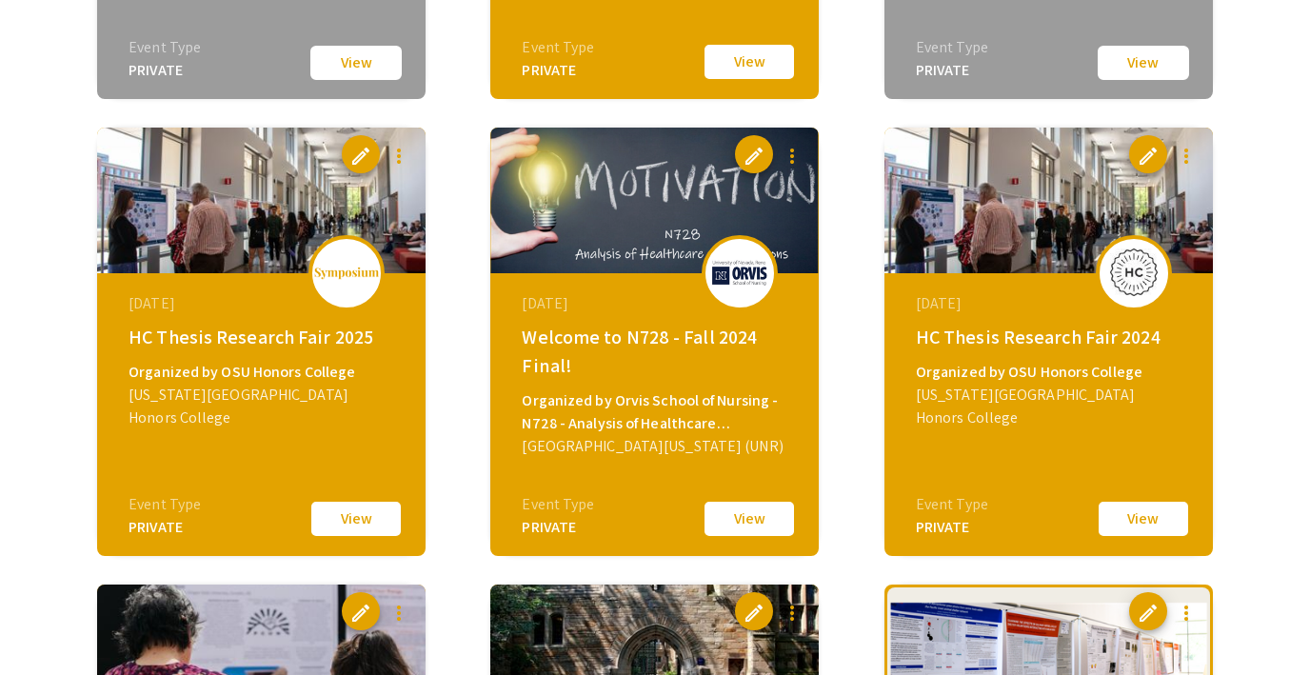
scroll to position [2371, 0]
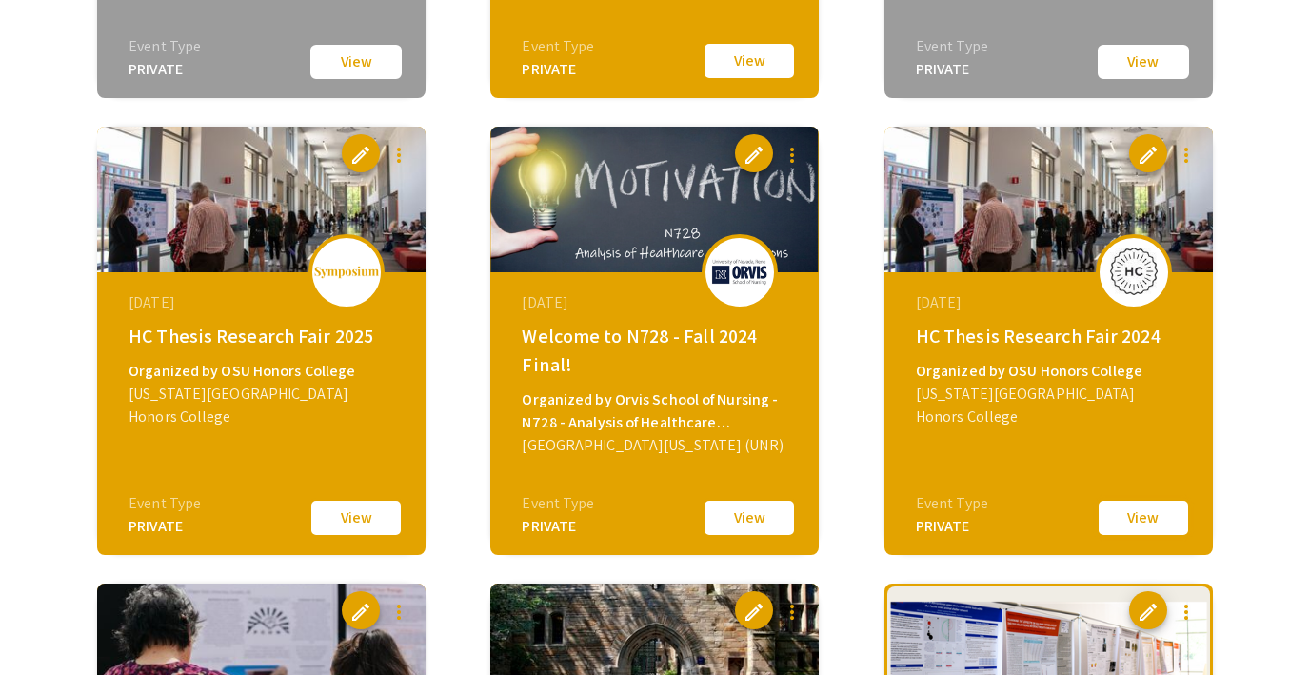
click at [1130, 533] on button "View" at bounding box center [1143, 518] width 95 height 40
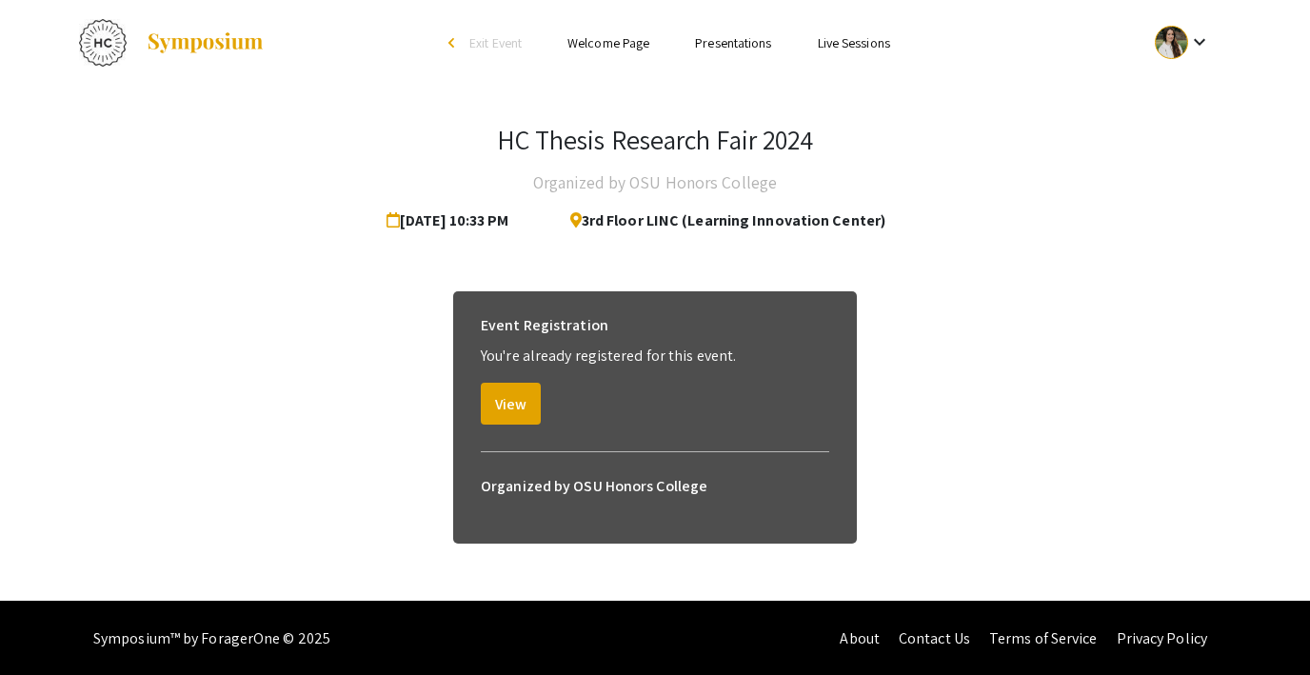
click at [505, 41] on span "Exit Event" at bounding box center [495, 42] width 52 height 17
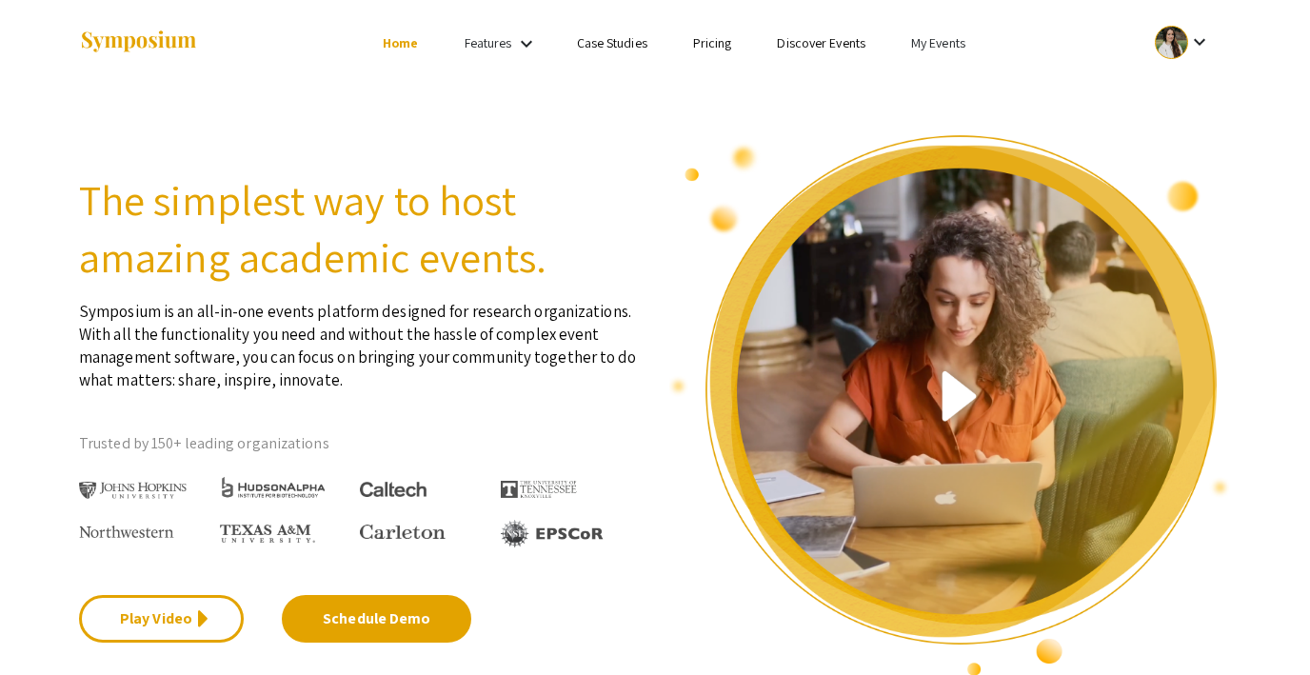
click at [929, 40] on link "My Events" at bounding box center [938, 42] width 54 height 17
click at [939, 80] on button "Events I've organized" at bounding box center [968, 85] width 163 height 46
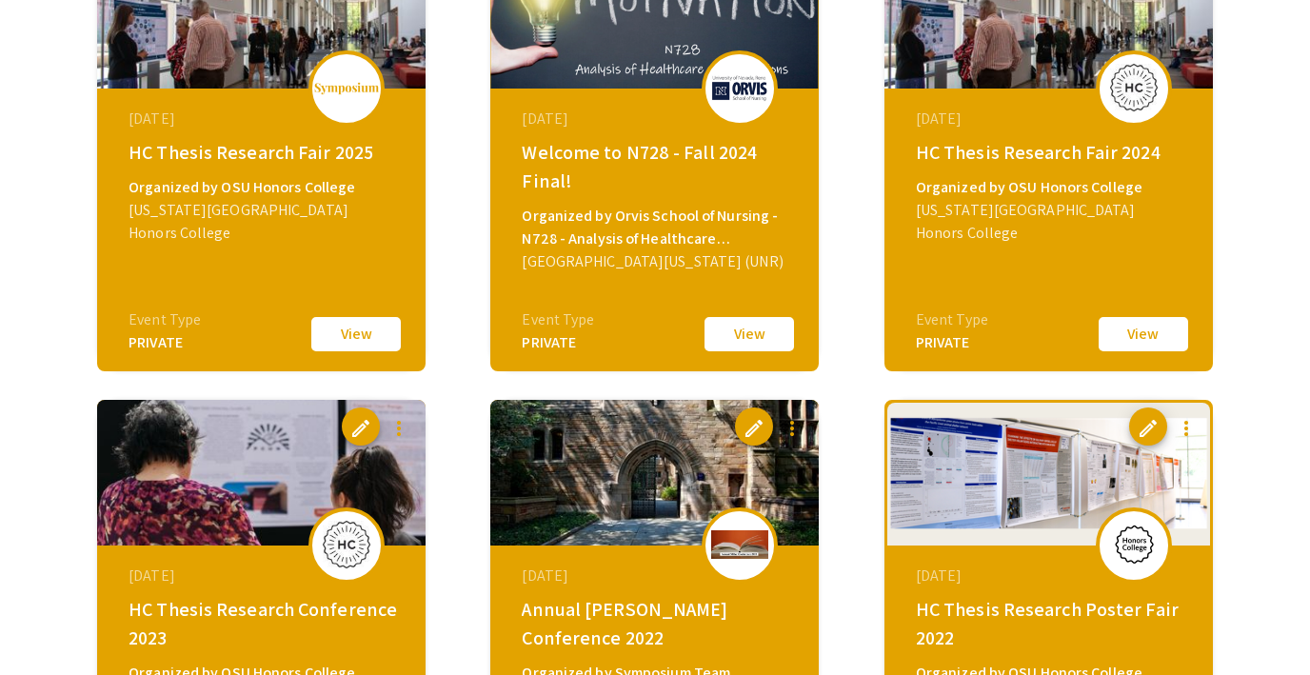
scroll to position [2541, 0]
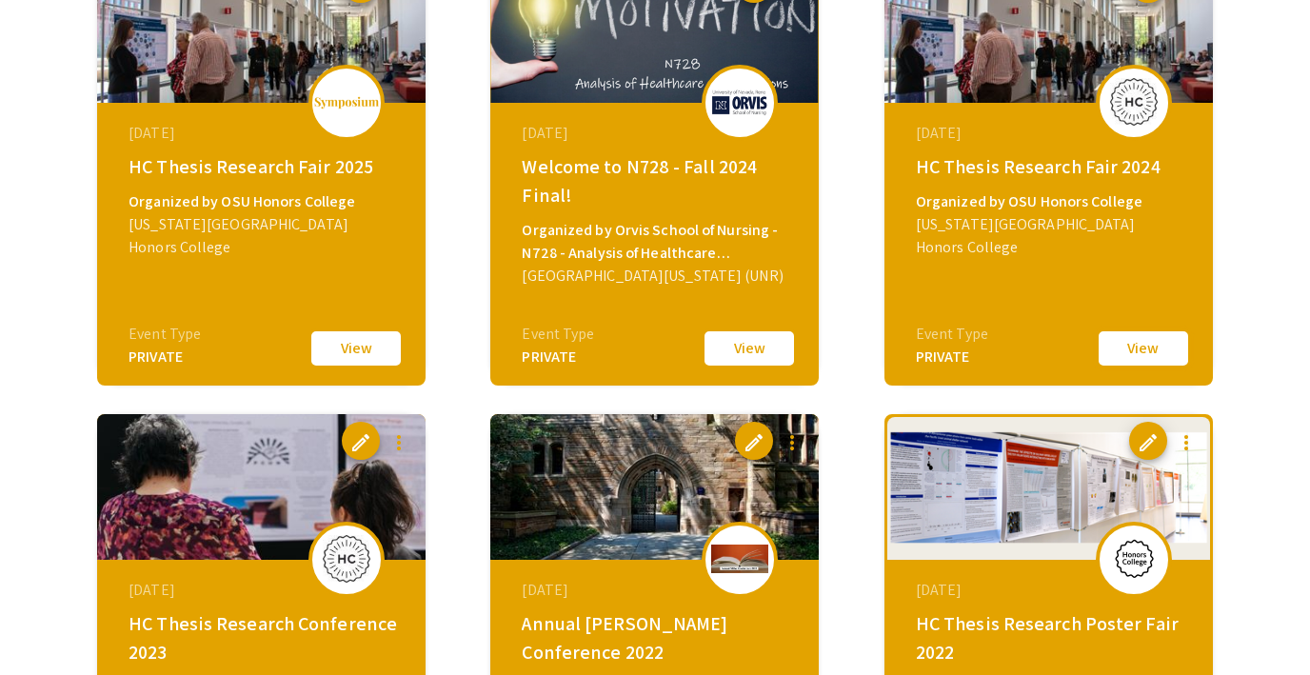
click at [1124, 346] on button "View" at bounding box center [1143, 348] width 95 height 40
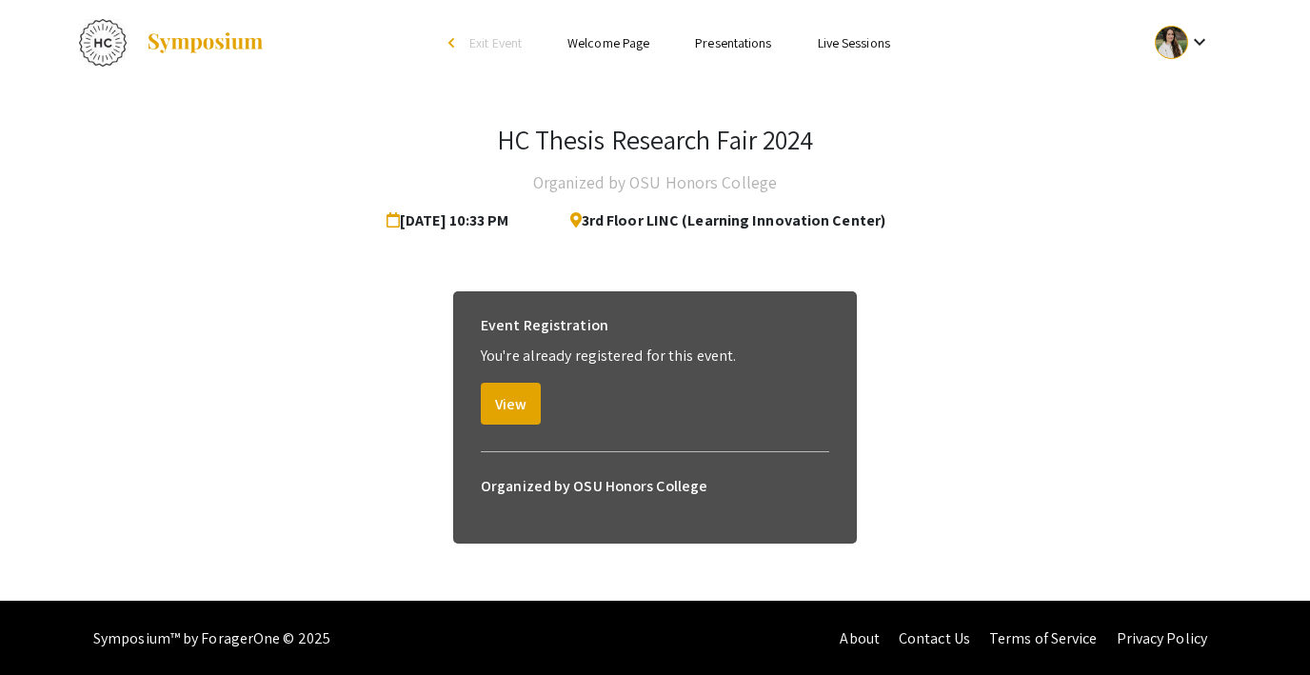
click at [497, 40] on span "Exit Event" at bounding box center [495, 42] width 52 height 17
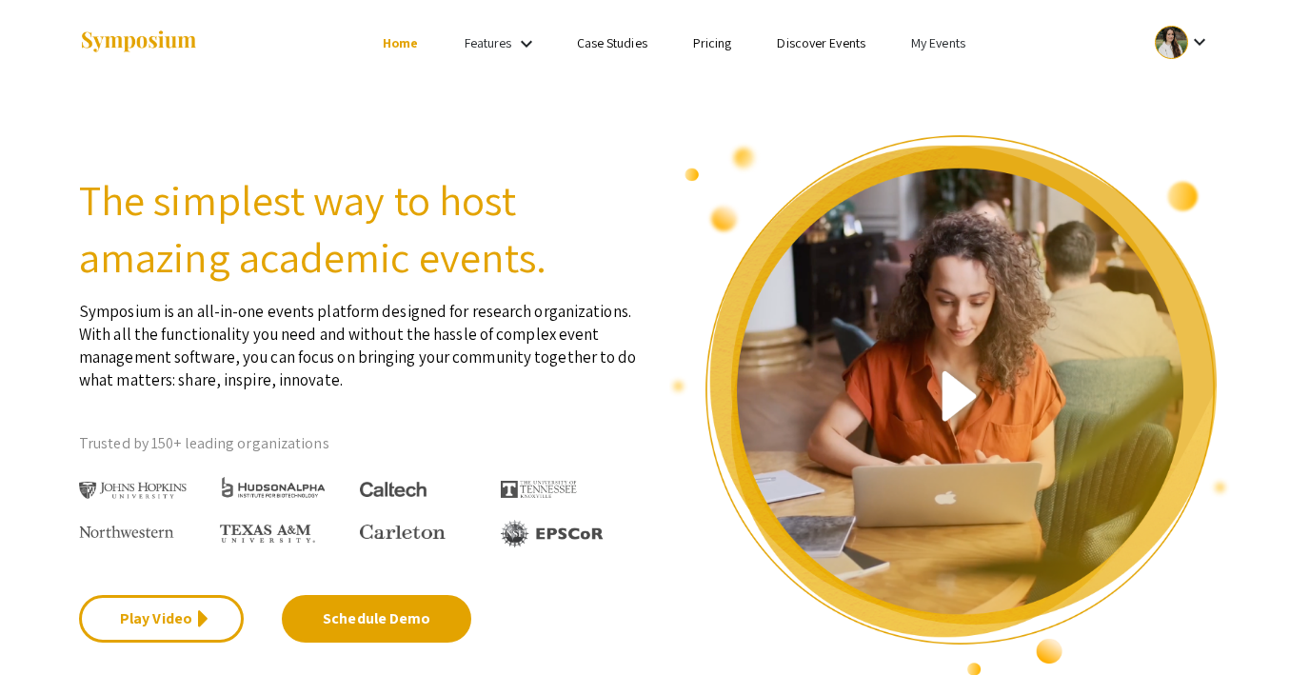
click at [932, 28] on ul "keyboard_arrow_down" at bounding box center [1041, 43] width 380 height 86
click at [921, 50] on link "My Events" at bounding box center [938, 42] width 54 height 17
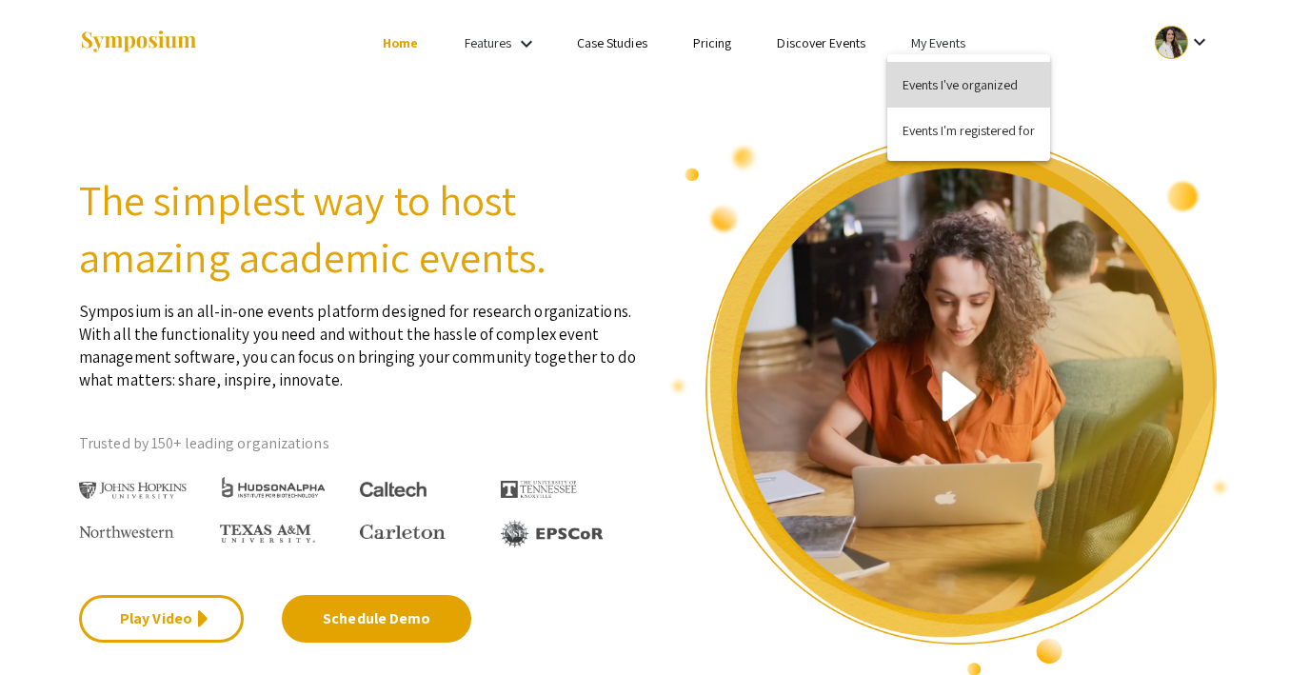
click at [944, 80] on button "Events I've organized" at bounding box center [968, 85] width 163 height 46
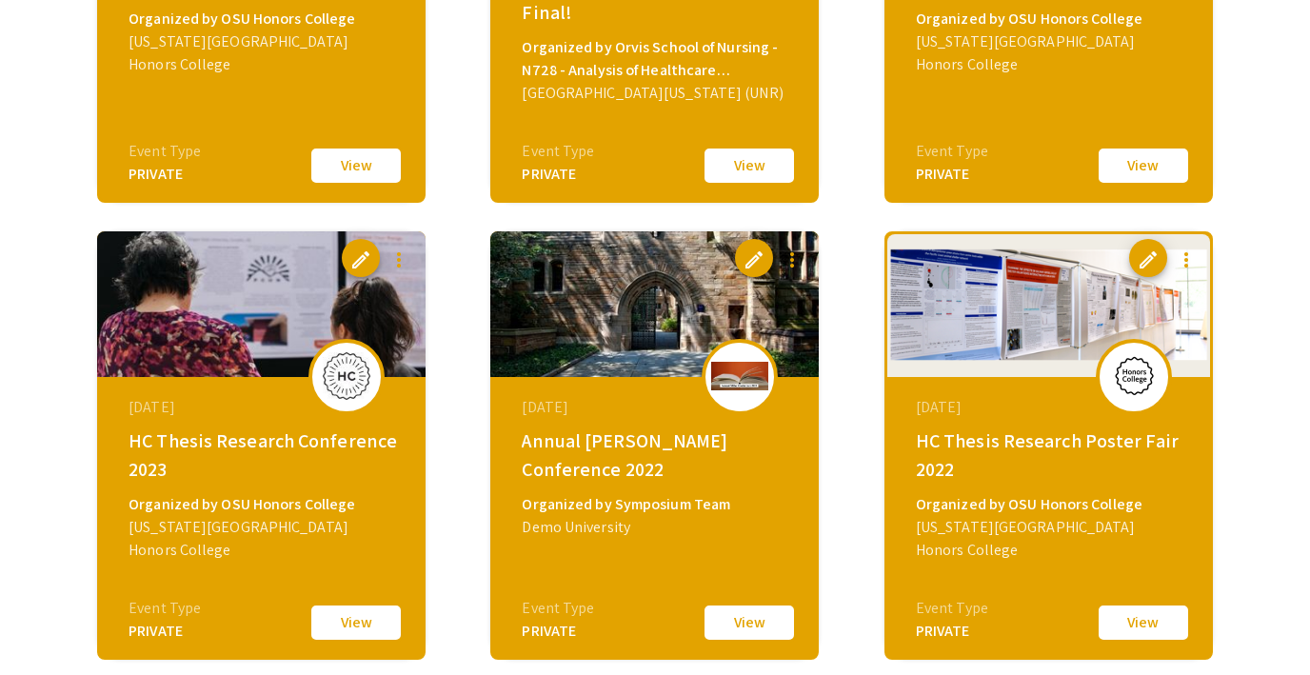
scroll to position [2724, 0]
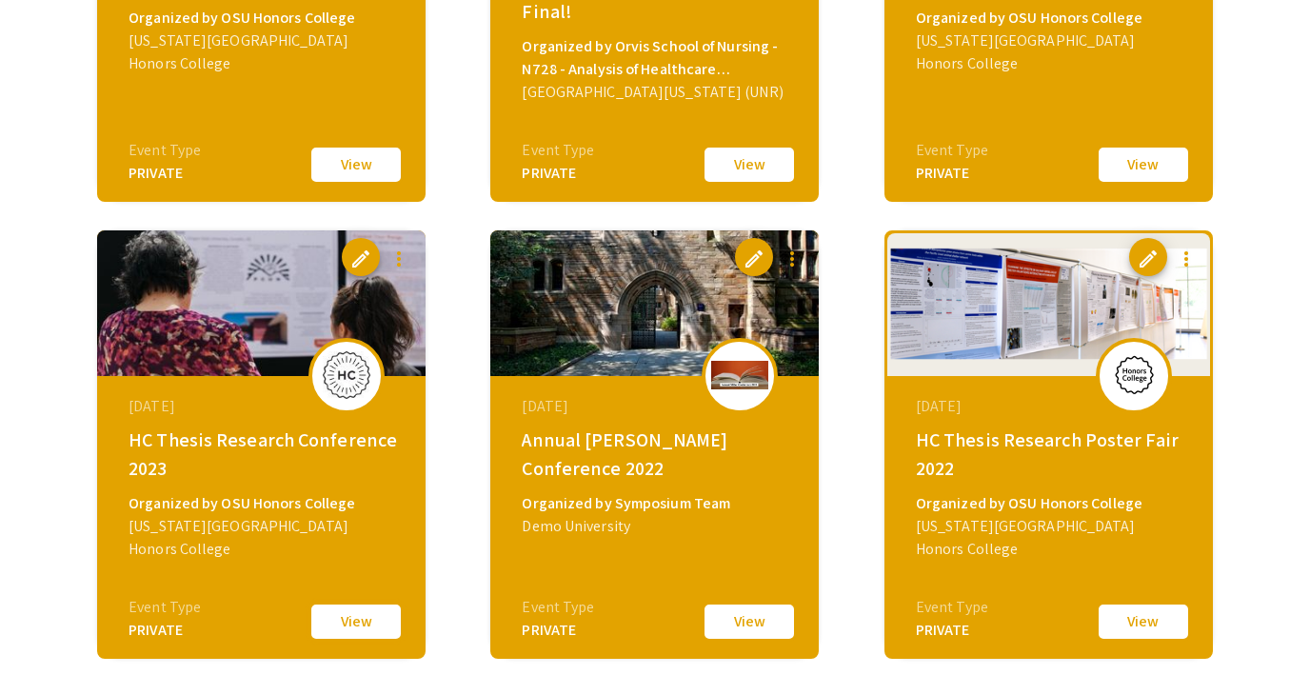
click at [343, 611] on button "View" at bounding box center [355, 622] width 95 height 40
